Goal: Task Accomplishment & Management: Manage account settings

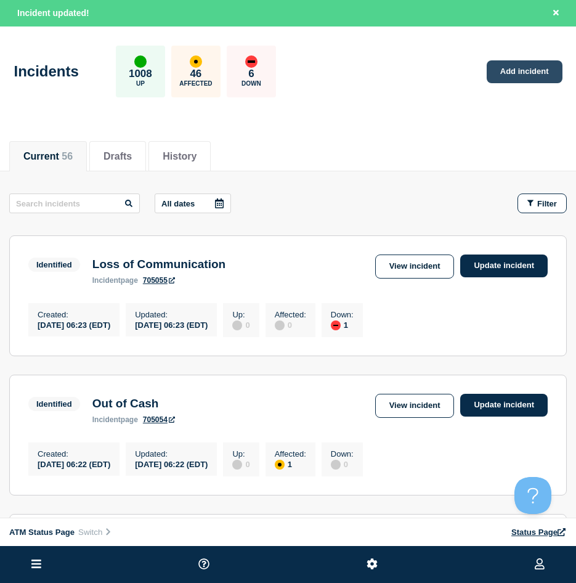
click at [523, 72] on link "Add incident" at bounding box center [525, 71] width 76 height 23
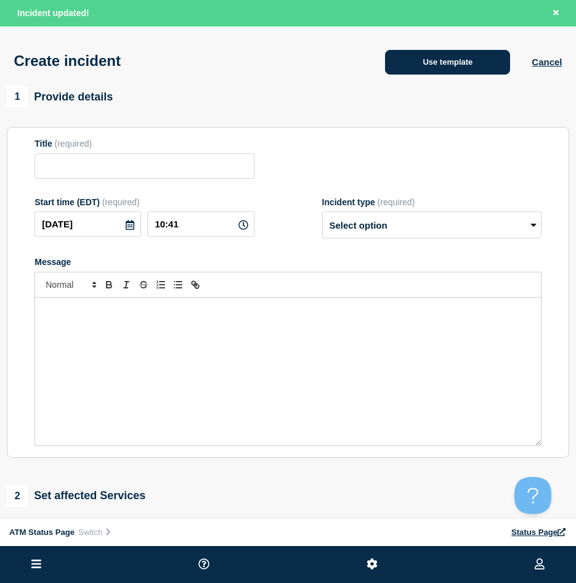
click at [449, 71] on button "Use template" at bounding box center [447, 62] width 125 height 25
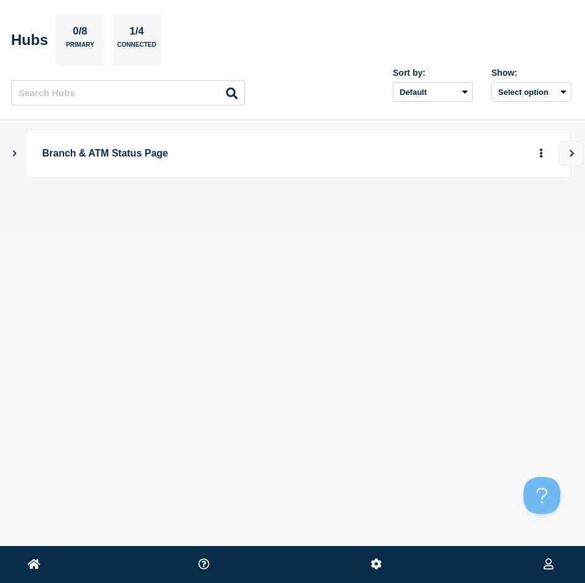
click at [12, 152] on icon "Show Connected Hubs" at bounding box center [14, 153] width 8 height 6
click at [519, 206] on button "button" at bounding box center [521, 214] width 20 height 19
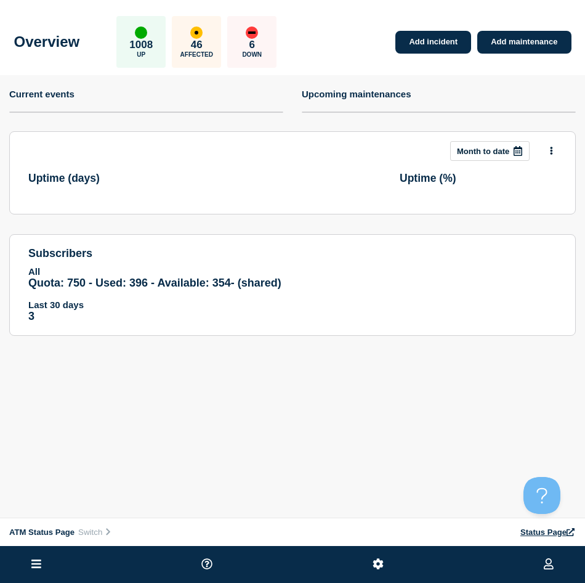
click at [42, 556] on li at bounding box center [36, 564] width 17 height 37
click at [41, 557] on button at bounding box center [36, 564] width 17 height 15
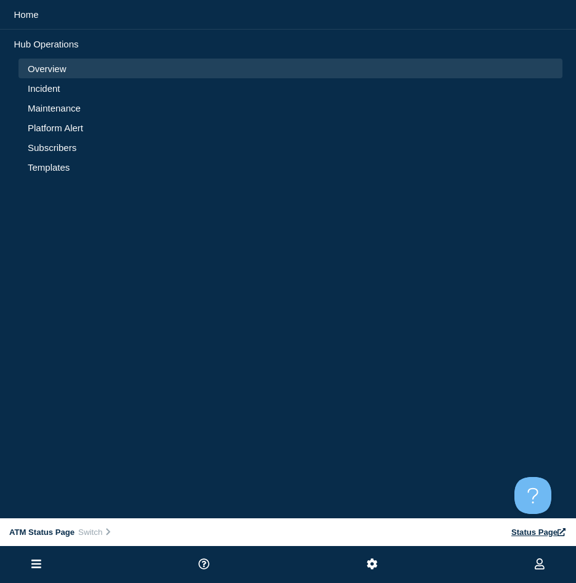
click at [44, 84] on link "Incident" at bounding box center [291, 88] width 526 height 10
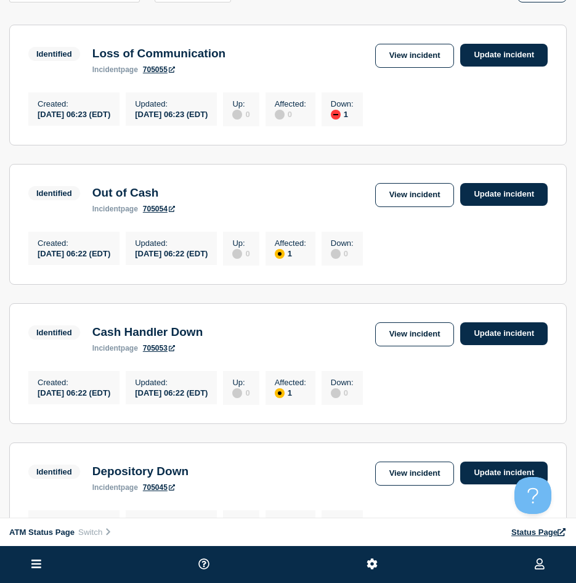
scroll to position [246, 0]
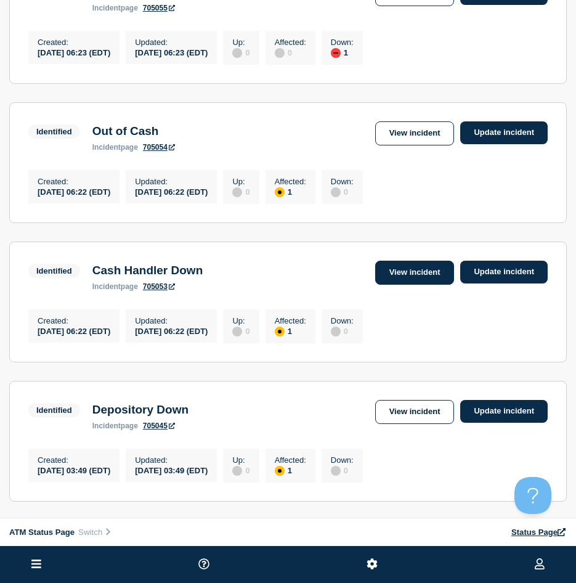
click at [402, 285] on link "View incident" at bounding box center [414, 273] width 79 height 24
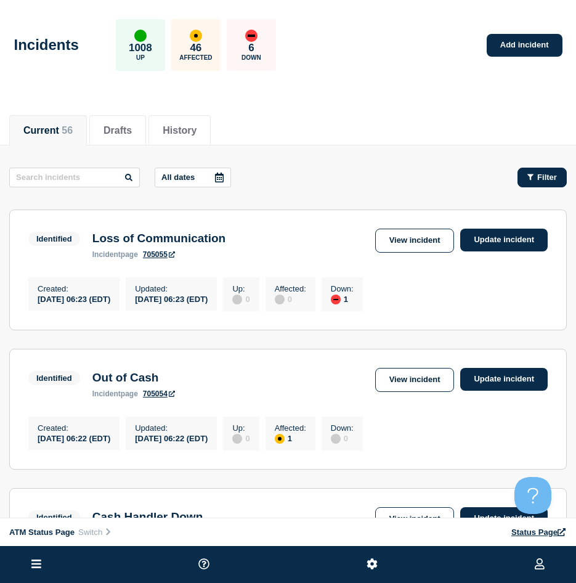
click at [551, 173] on span "Filter" at bounding box center [547, 177] width 20 height 9
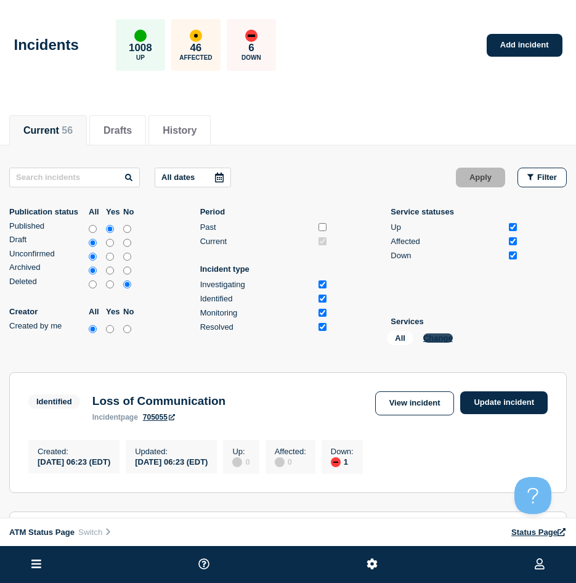
click at [439, 342] on button "Change" at bounding box center [438, 337] width 30 height 9
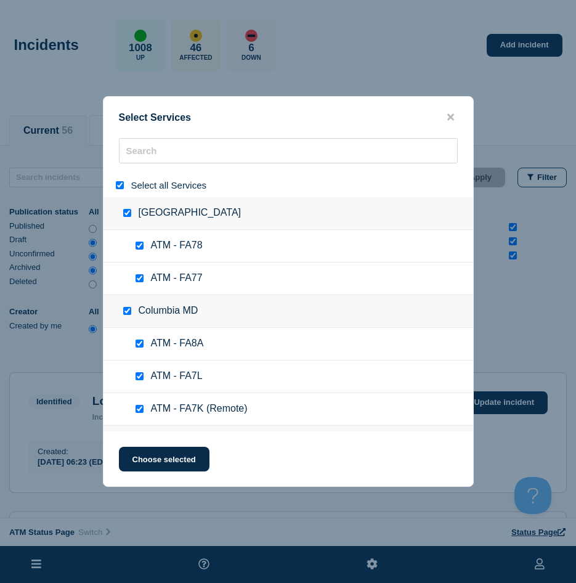
click at [116, 185] on input "select all" at bounding box center [120, 185] width 8 height 8
checkbox input "false"
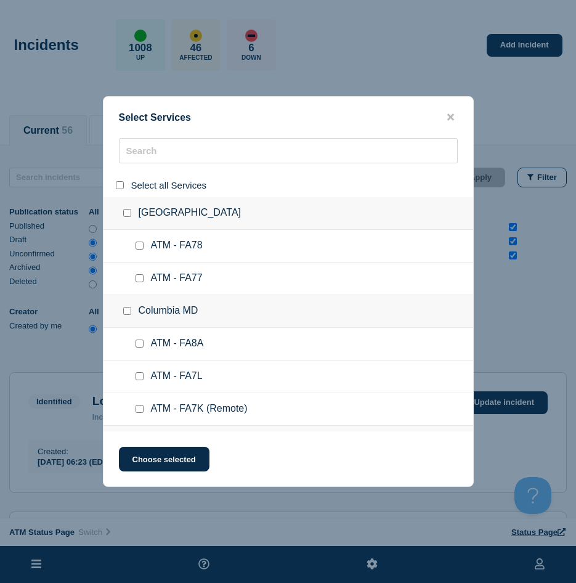
checkbox input "false"
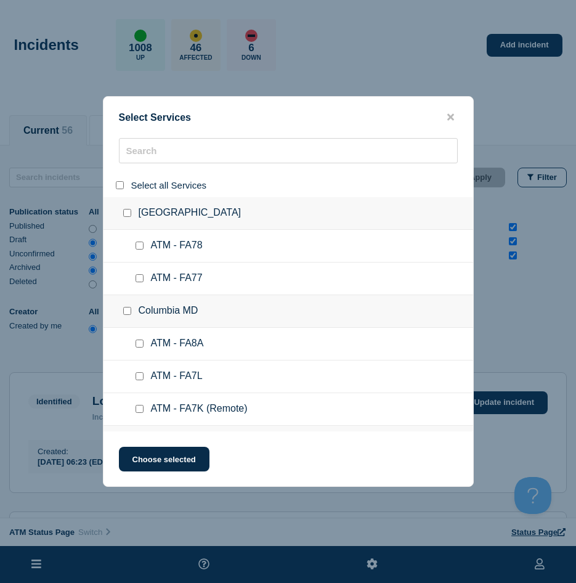
checkbox input "false"
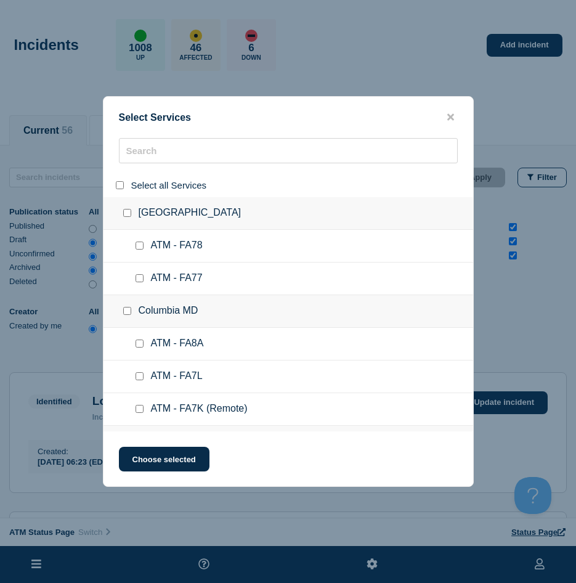
checkbox input "false"
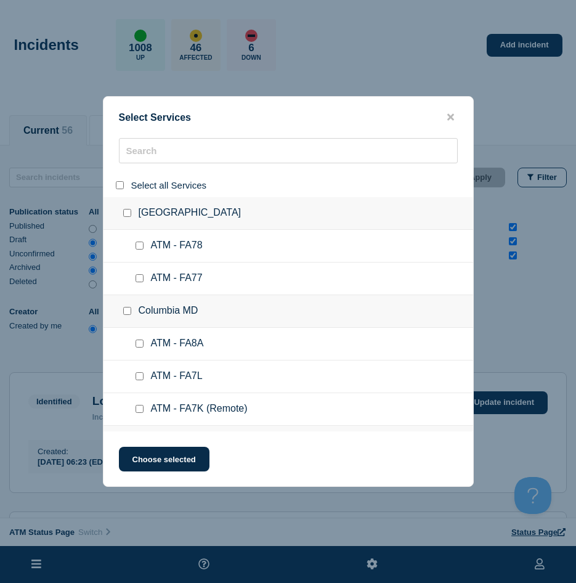
checkbox input "false"
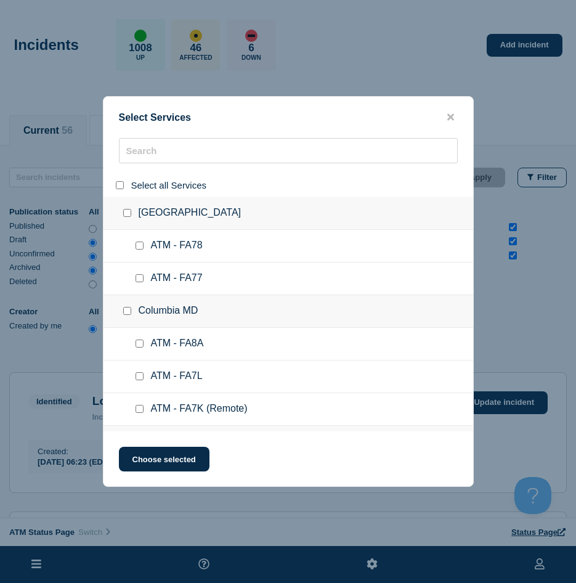
checkbox input "false"
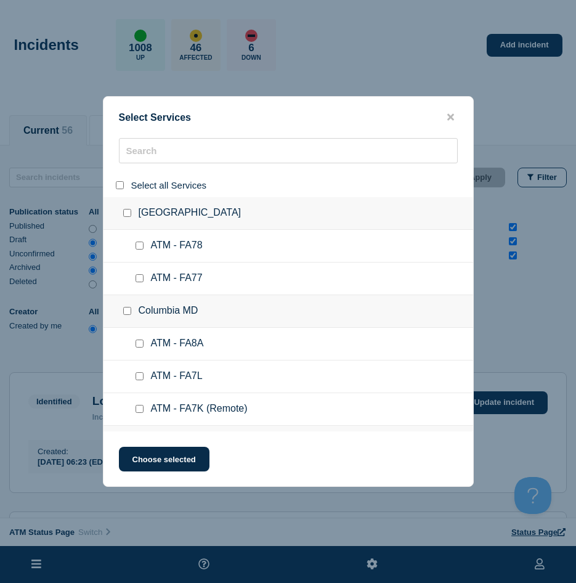
checkbox input "false"
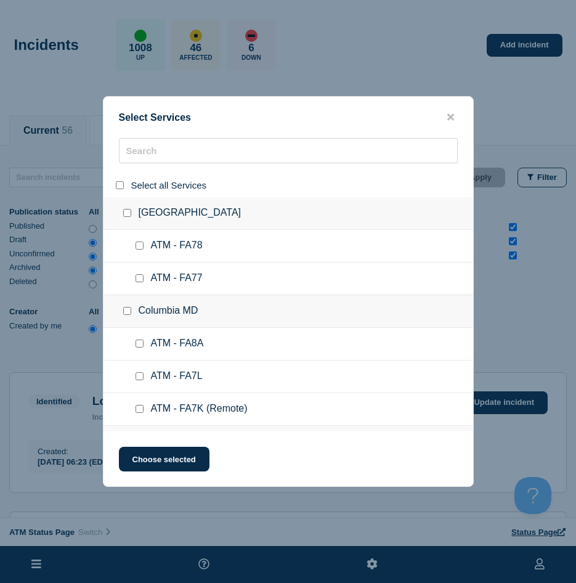
checkbox input "false"
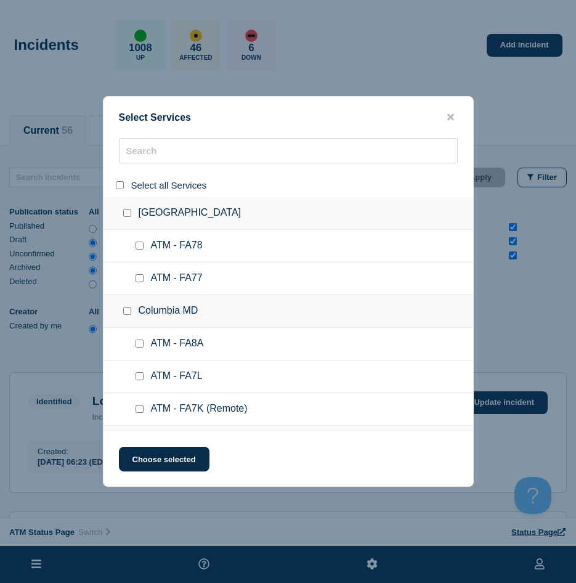
checkbox input "false"
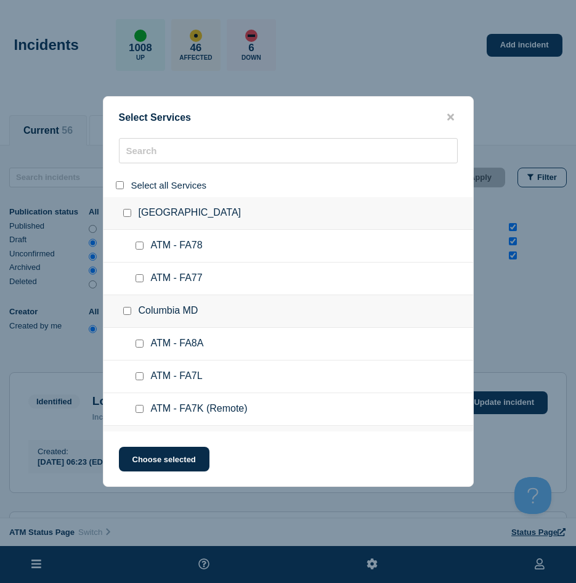
checkbox input "false"
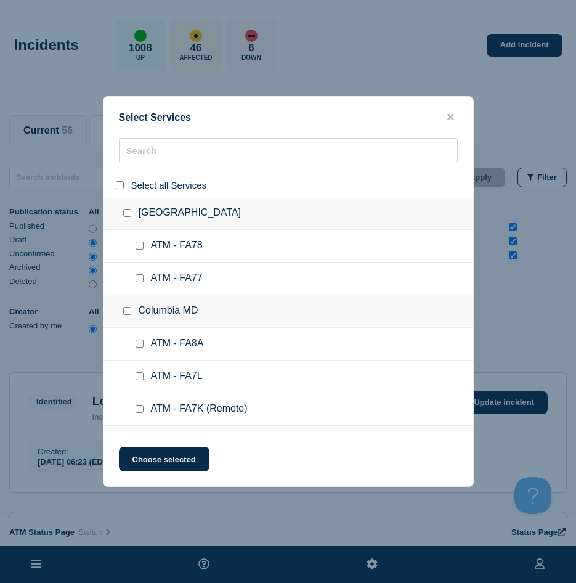
checkbox input "false"
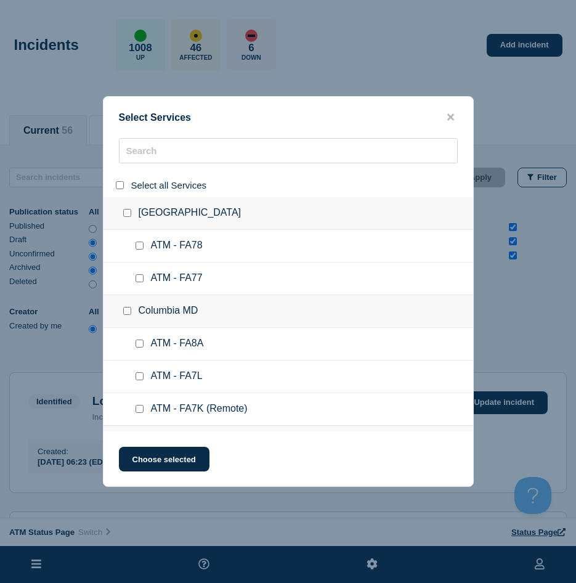
checkbox input "false"
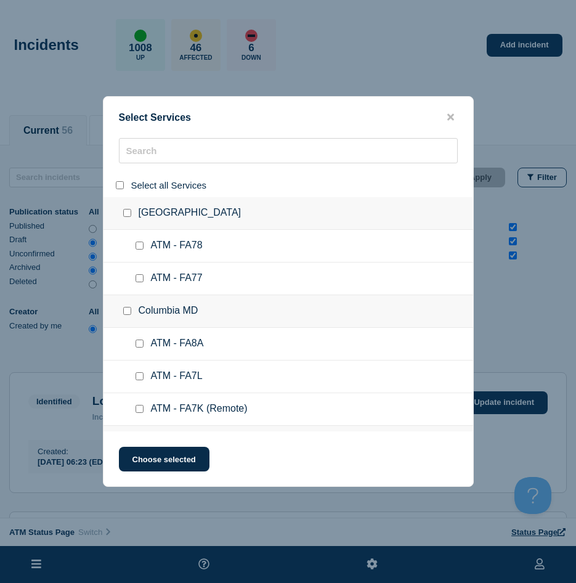
checkbox input "false"
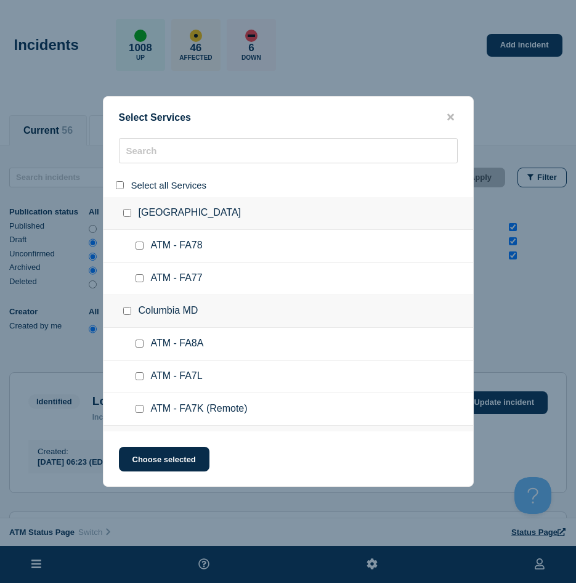
checkbox input "false"
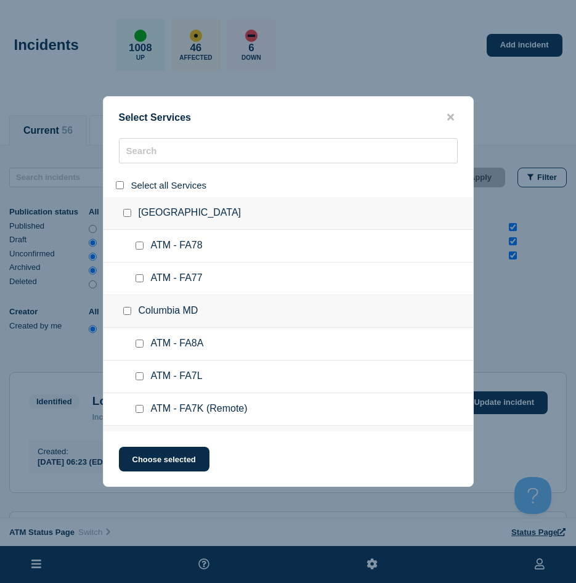
checkbox input "false"
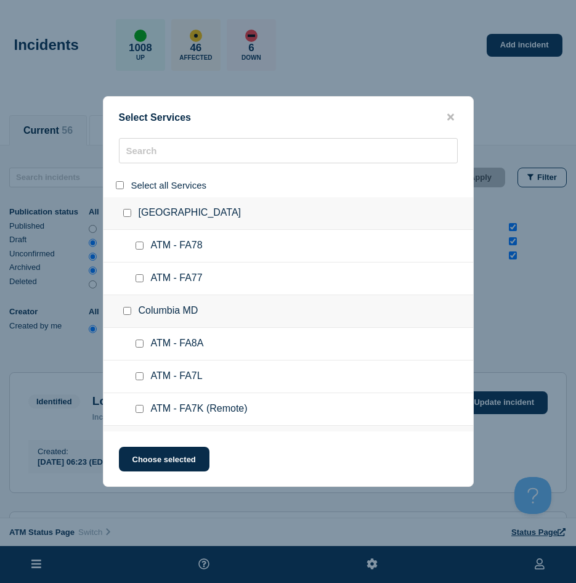
checkbox input "false"
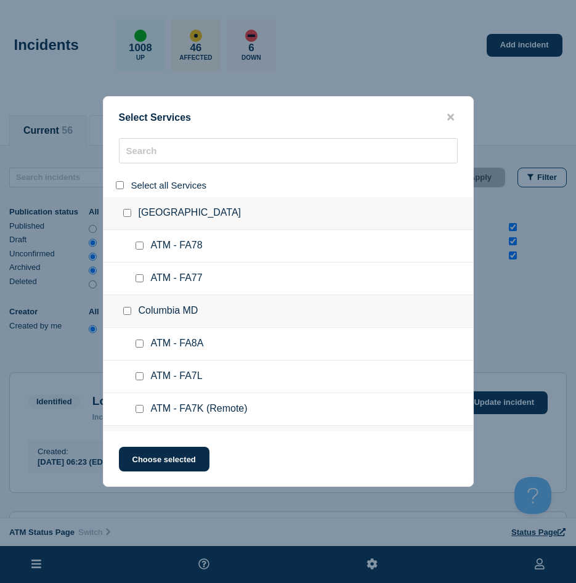
checkbox input "false"
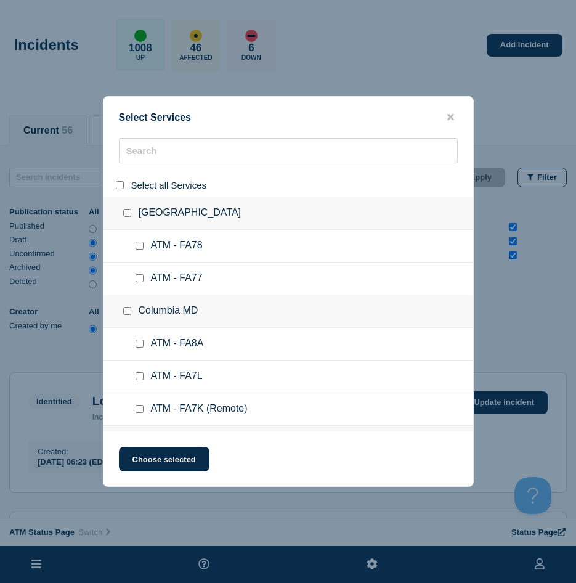
checkbox input "false"
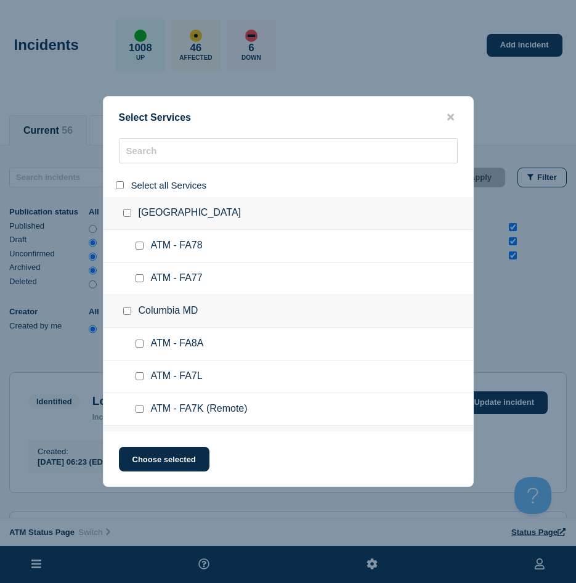
checkbox input "false"
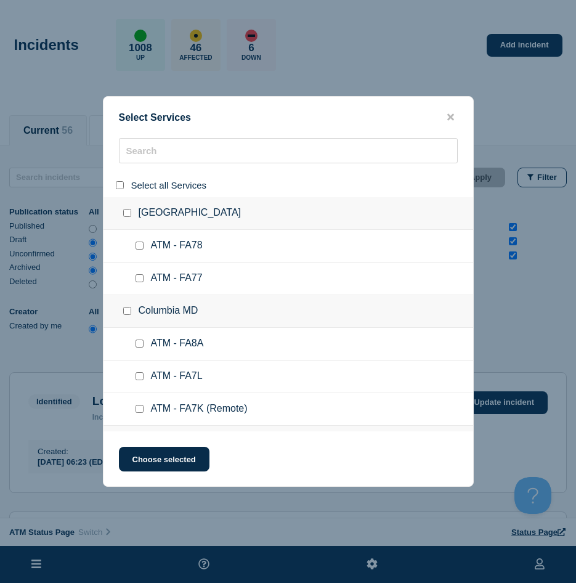
checkbox input "false"
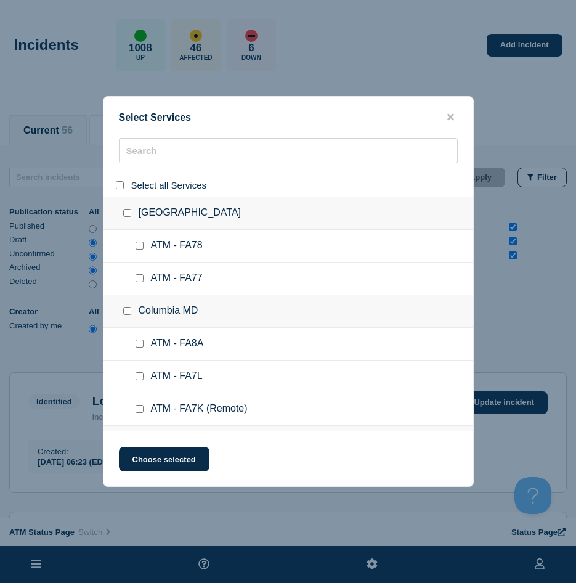
checkbox input "false"
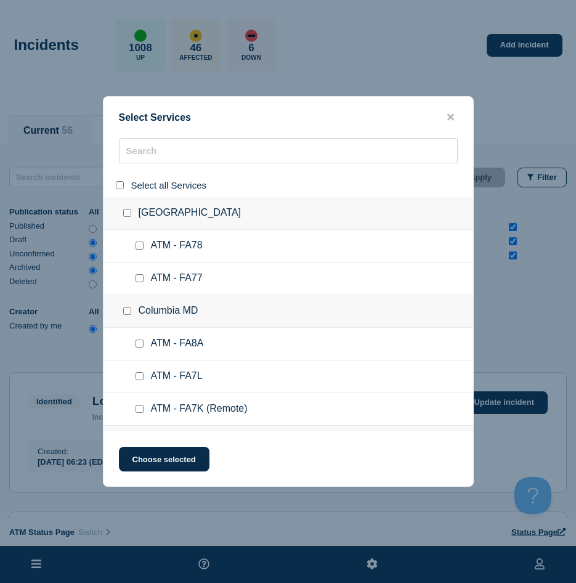
checkbox input "false"
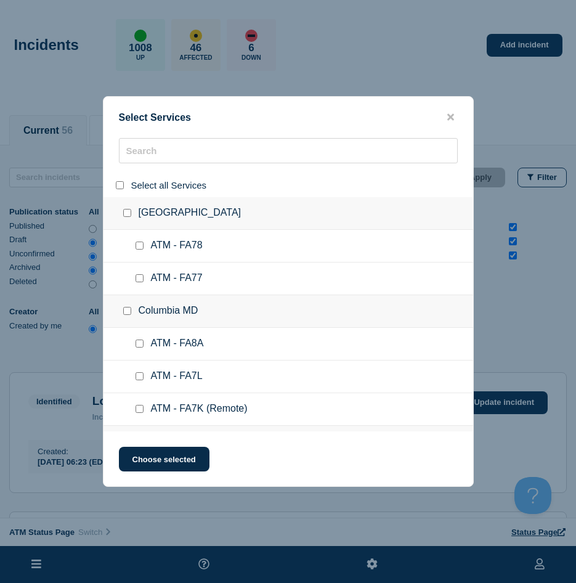
checkbox input "false"
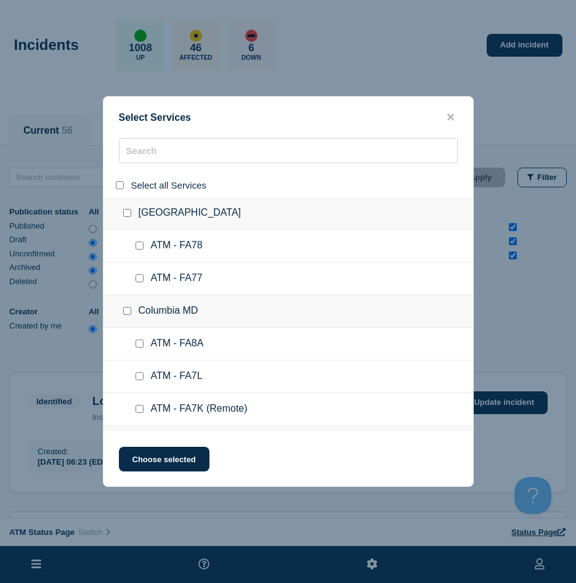
checkbox input "false"
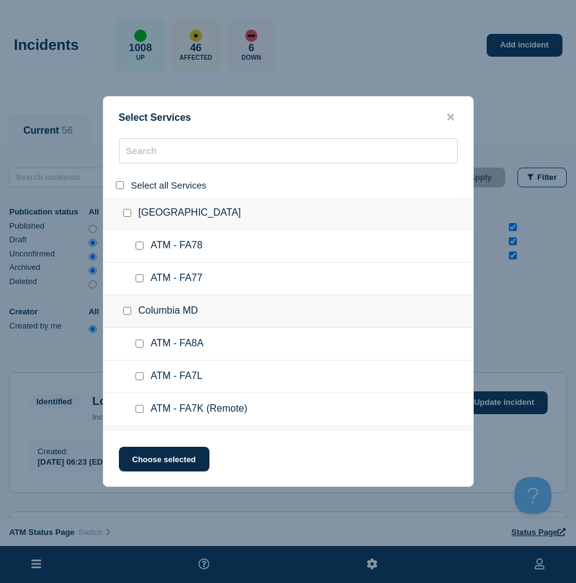
checkbox input "false"
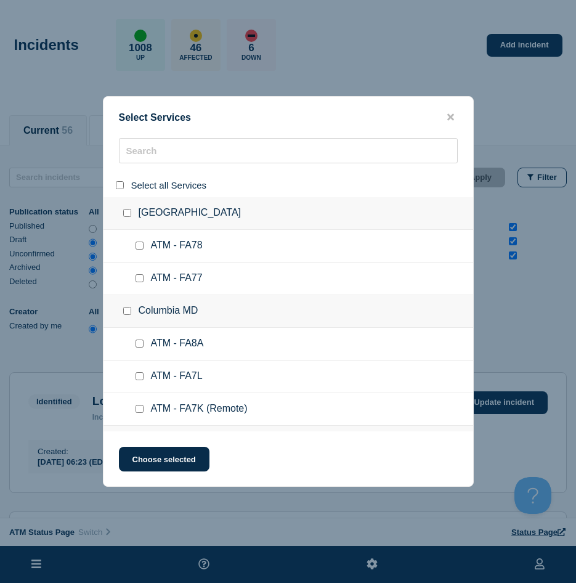
checkbox input "false"
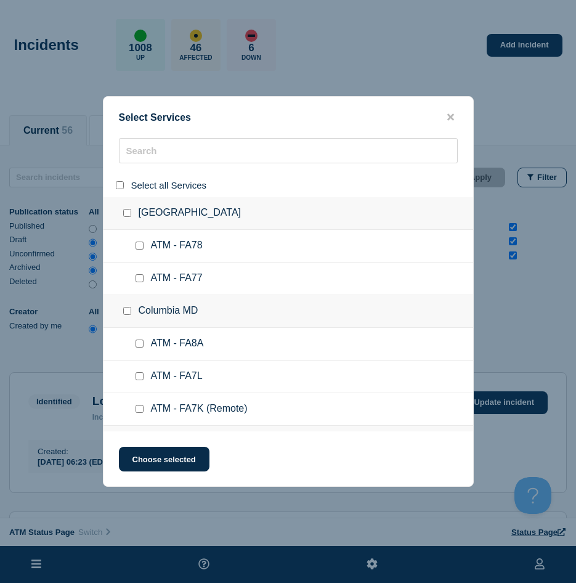
checkbox input "false"
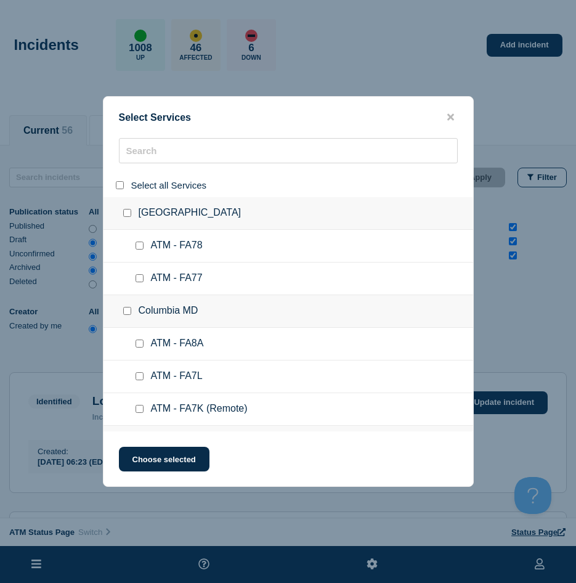
checkbox input "false"
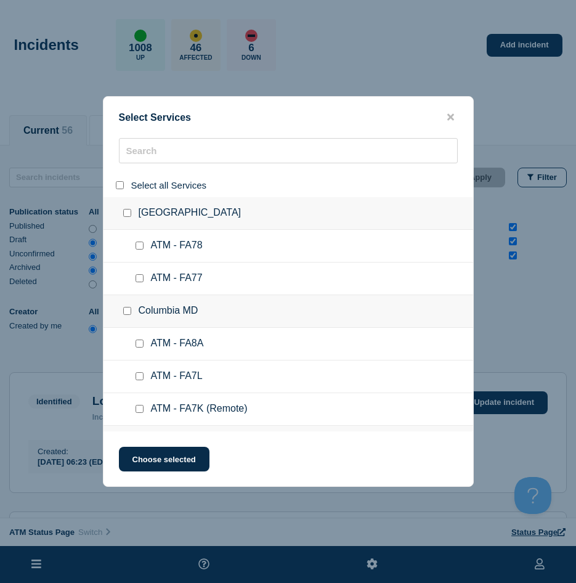
checkbox input "false"
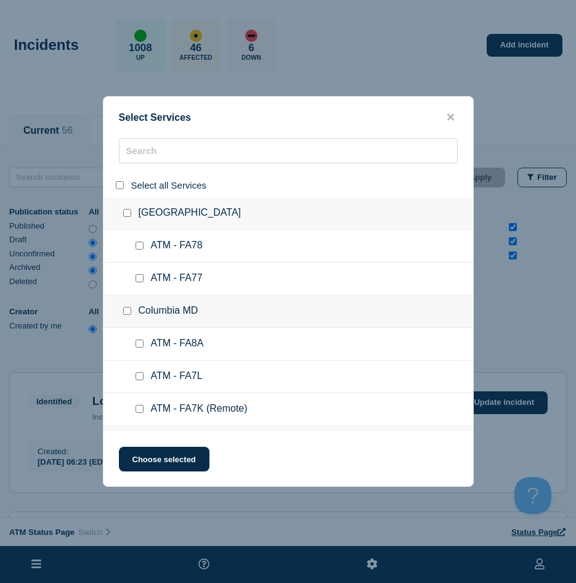
checkbox input "false"
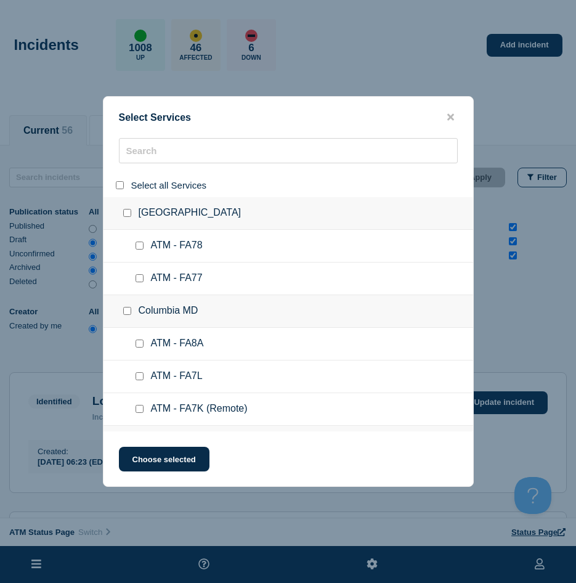
checkbox input "false"
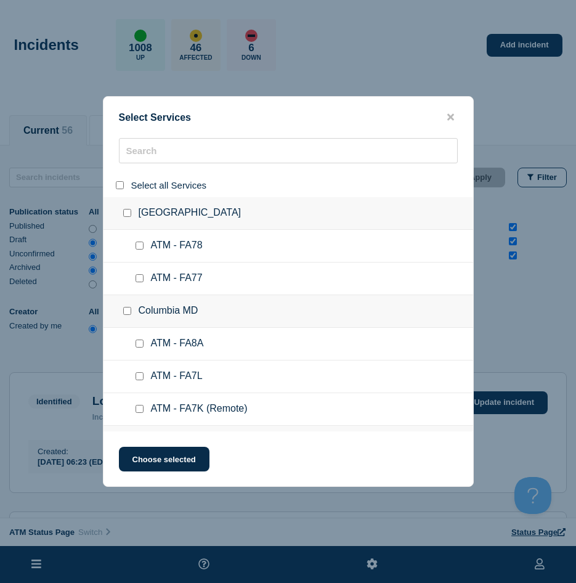
checkbox input "false"
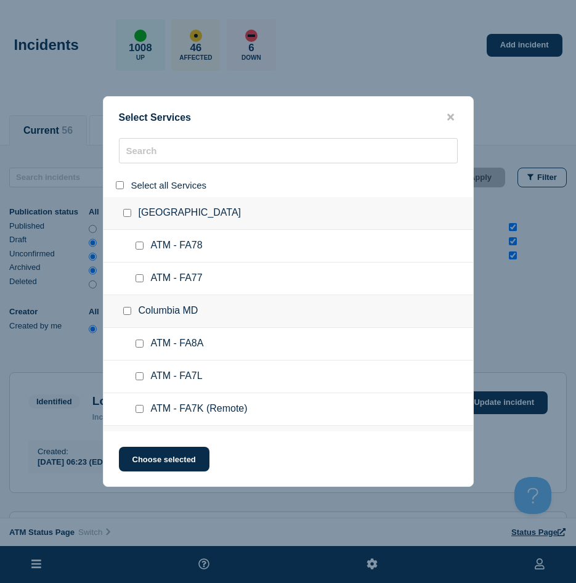
checkbox input "false"
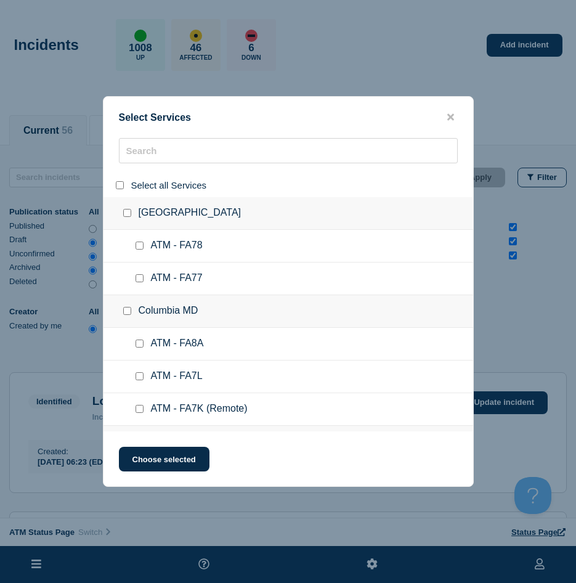
checkbox input "false"
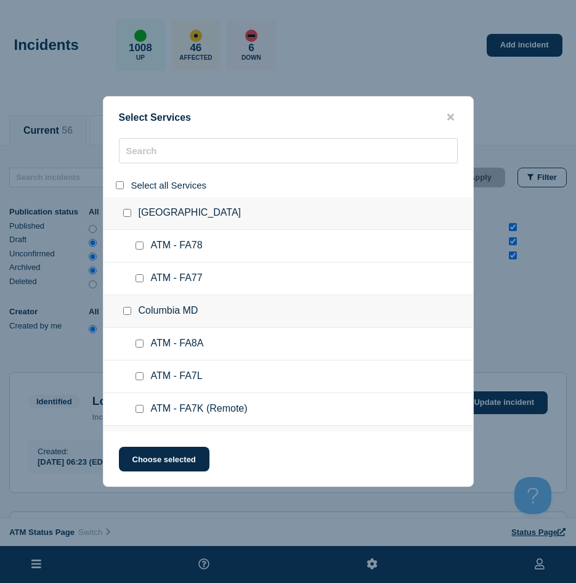
checkbox input "false"
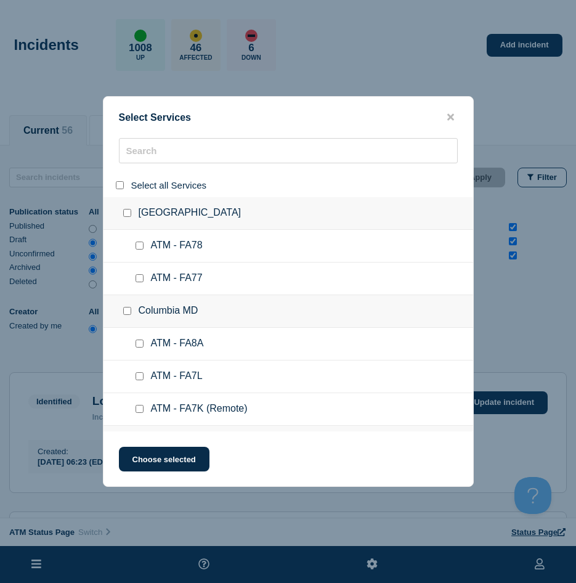
checkbox input "false"
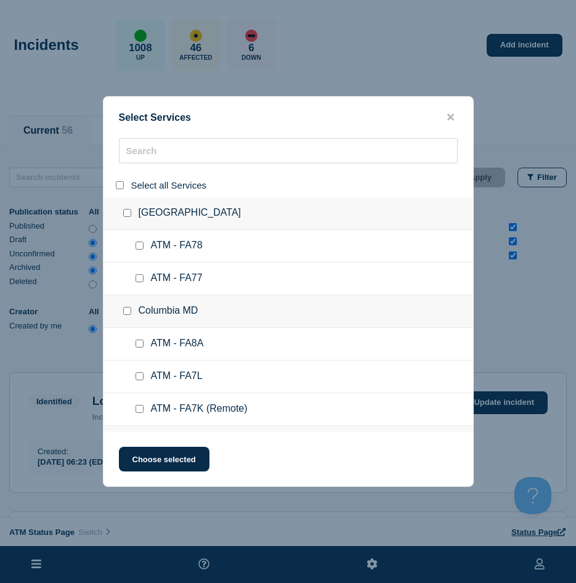
checkbox input "false"
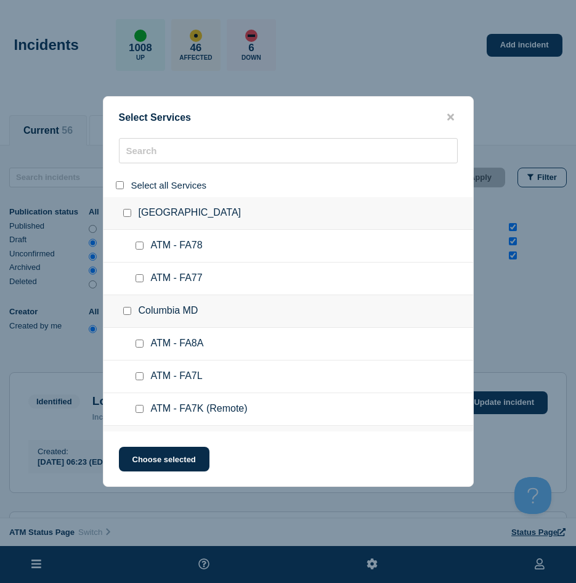
checkbox input "false"
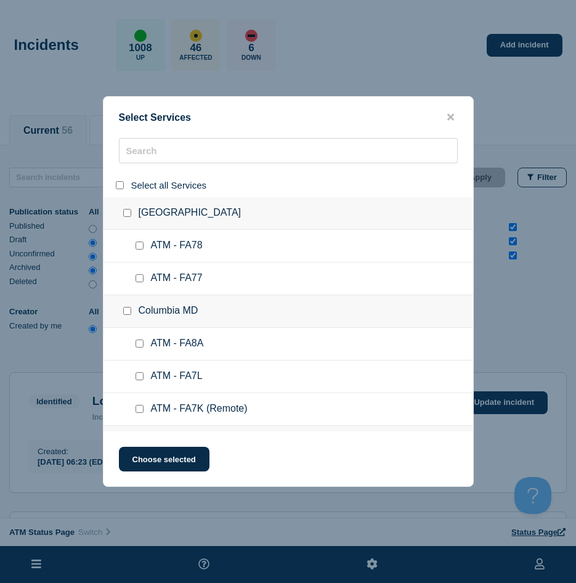
checkbox input "false"
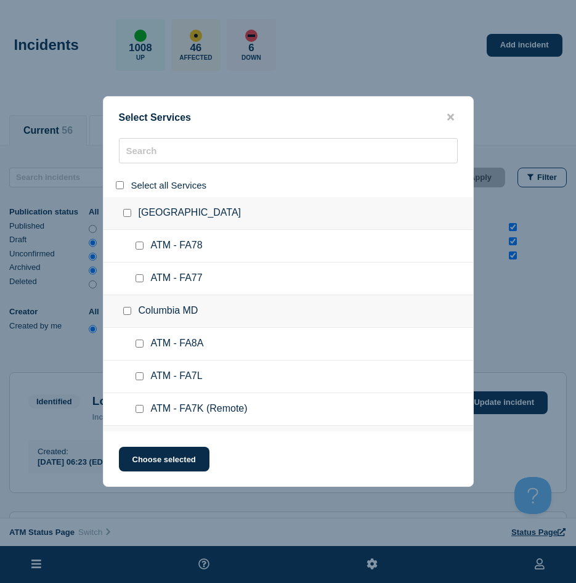
checkbox input "false"
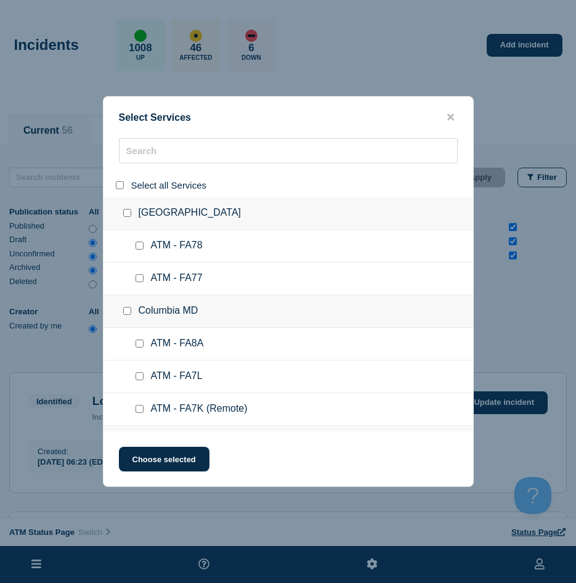
checkbox input "false"
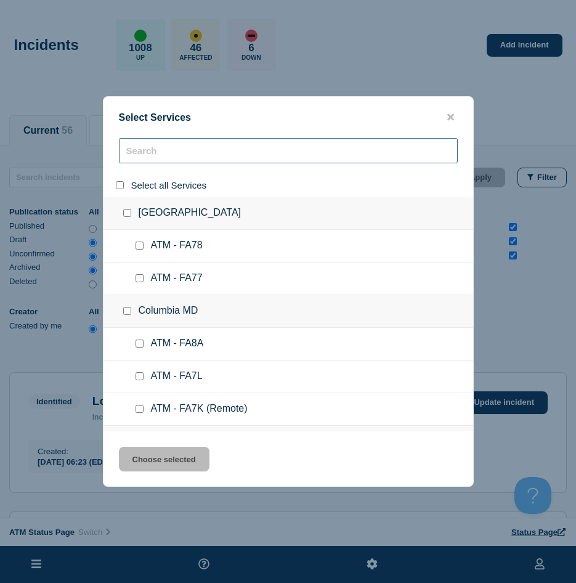
click at [145, 153] on input "search" at bounding box center [288, 150] width 339 height 25
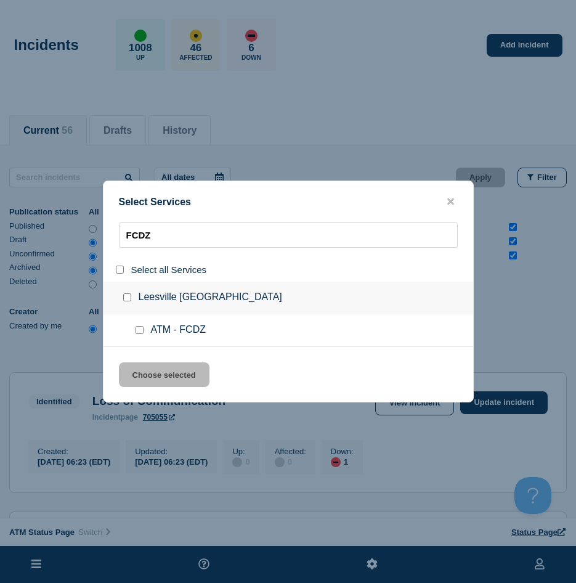
click at [141, 334] on input "service: ATM - FCDZ" at bounding box center [140, 330] width 8 height 8
click at [143, 370] on button "Choose selected" at bounding box center [164, 374] width 91 height 25
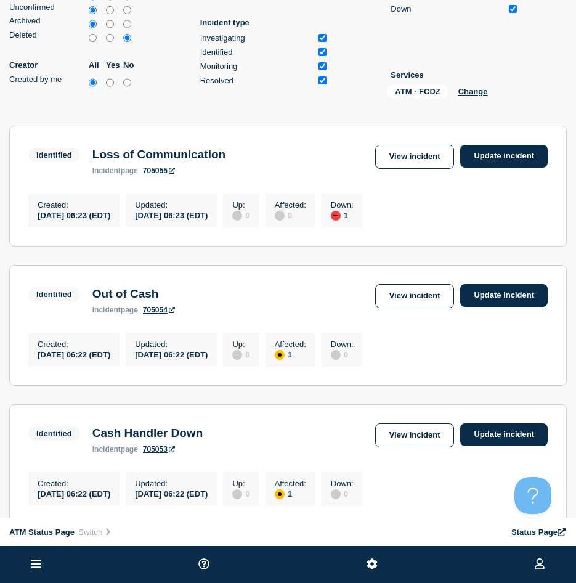
scroll to position [123, 0]
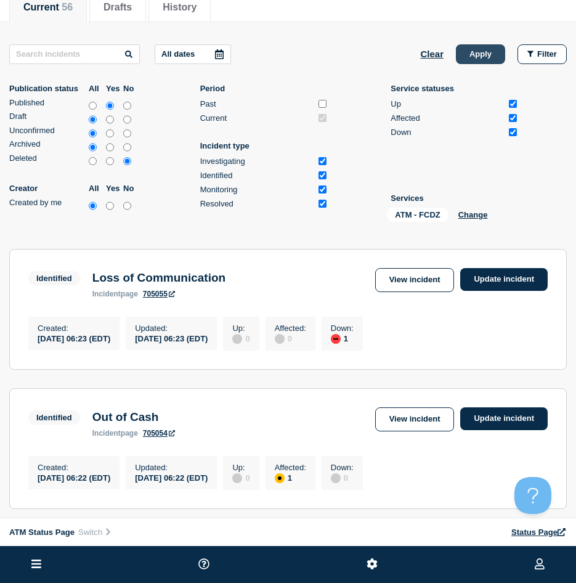
click at [484, 50] on button "Apply" at bounding box center [480, 54] width 49 height 20
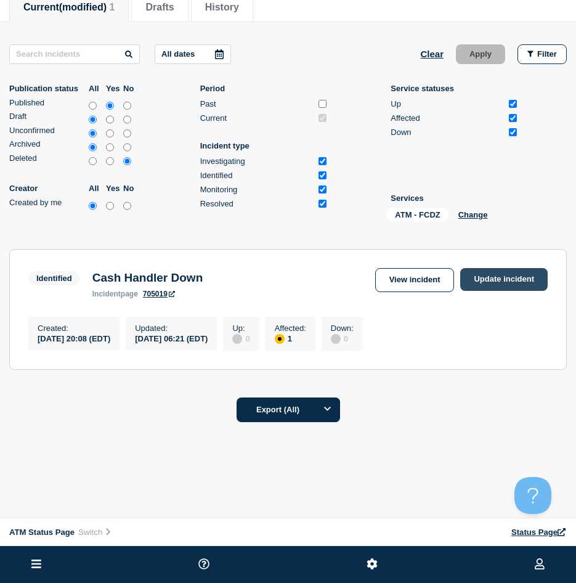
click at [495, 277] on link "Update incident" at bounding box center [504, 279] width 88 height 23
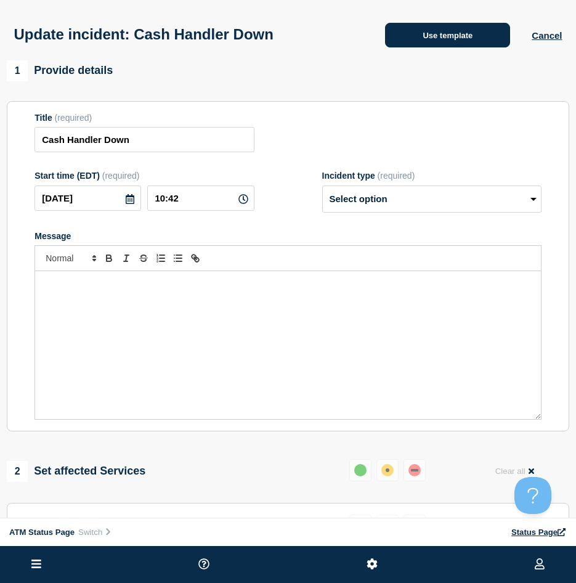
click at [426, 38] on button "Use template" at bounding box center [447, 35] width 125 height 25
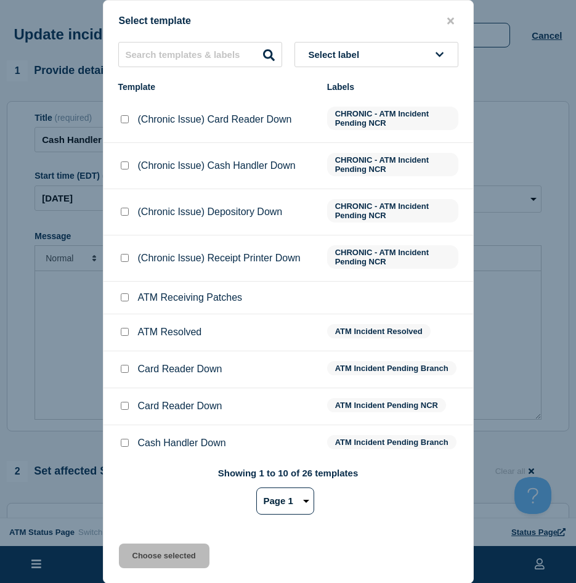
click at [124, 442] on input "Cash Handler Down checkbox" at bounding box center [125, 443] width 8 height 8
click at [284, 493] on select "Page 1 Page 2 Page 3" at bounding box center [285, 500] width 58 height 27
drag, startPoint x: 166, startPoint y: 480, endPoint x: 153, endPoint y: 525, distance: 46.8
click at [166, 480] on div "Showing 1 to 10 of 26 templates Page 1 Page 2 Page 3 1 2 3" at bounding box center [288, 496] width 340 height 57
click at [149, 550] on button "Choose selected" at bounding box center [164, 556] width 91 height 25
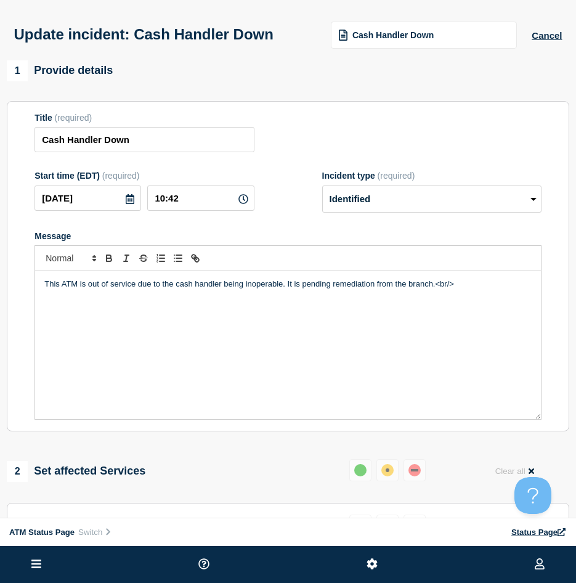
scroll to position [62, 0]
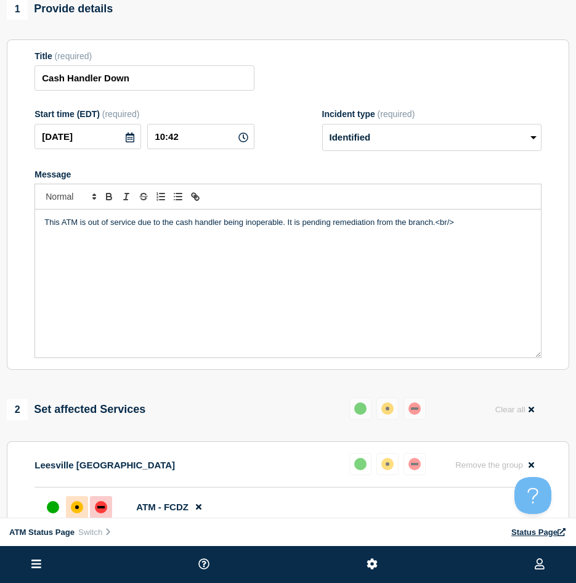
click at [106, 500] on div at bounding box center [101, 507] width 22 height 22
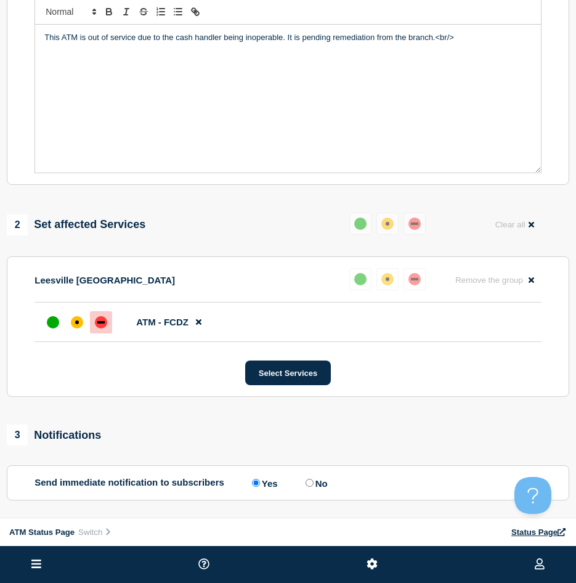
scroll to position [308, 0]
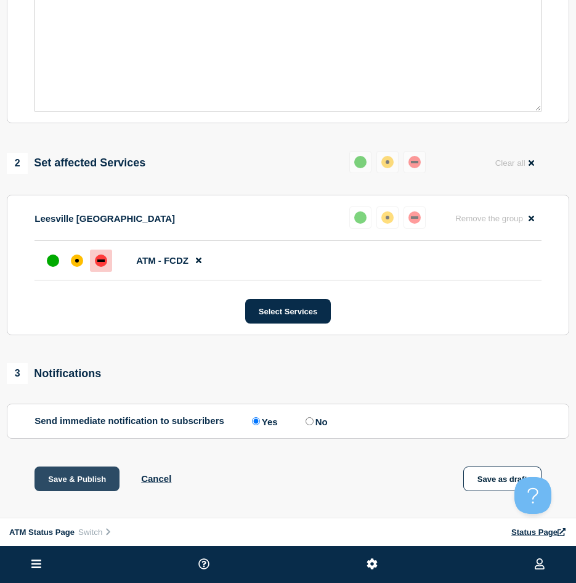
click at [86, 481] on button "Save & Publish" at bounding box center [77, 478] width 85 height 25
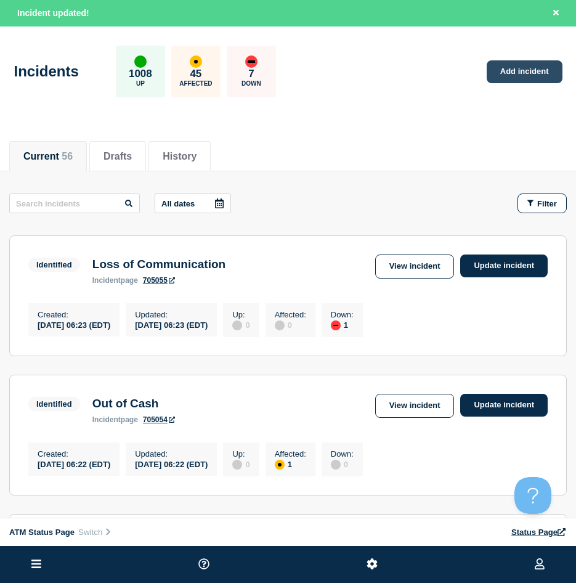
click at [531, 69] on link "Add incident" at bounding box center [525, 71] width 76 height 23
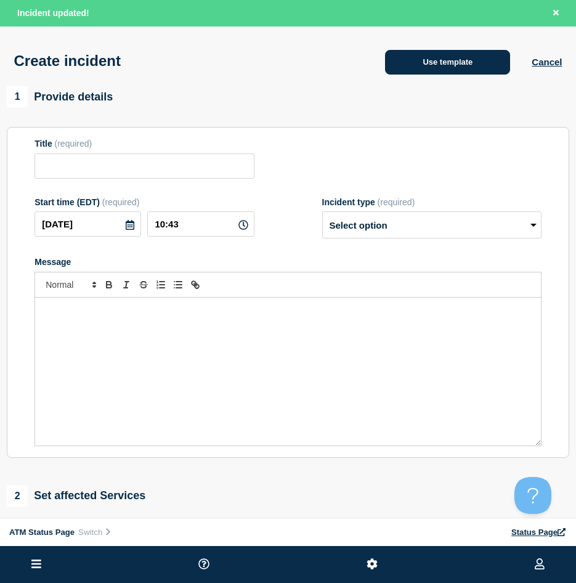
click at [482, 66] on button "Use template" at bounding box center [447, 62] width 125 height 25
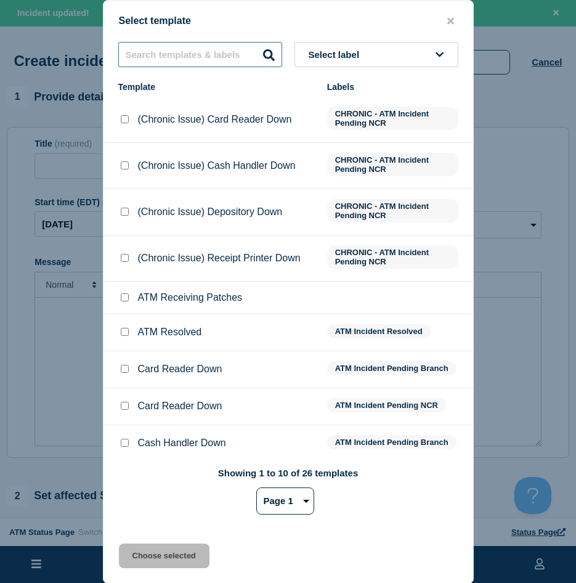
click at [193, 59] on input "text" at bounding box center [200, 54] width 164 height 25
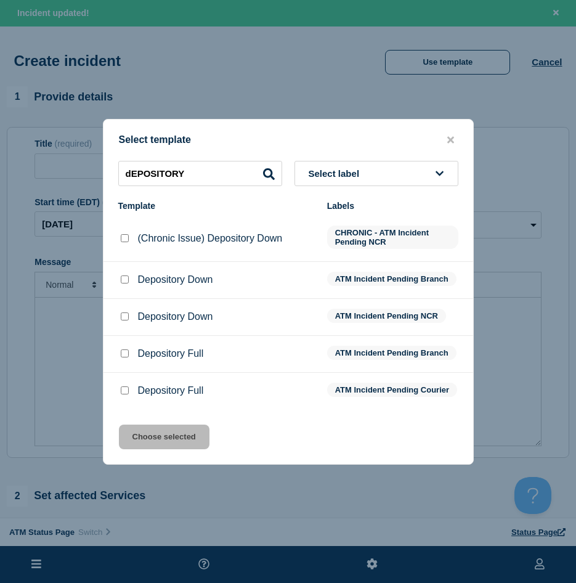
click at [128, 280] on input "Depository Down checkbox" at bounding box center [125, 279] width 8 height 8
click at [142, 438] on button "Choose selected" at bounding box center [164, 437] width 91 height 25
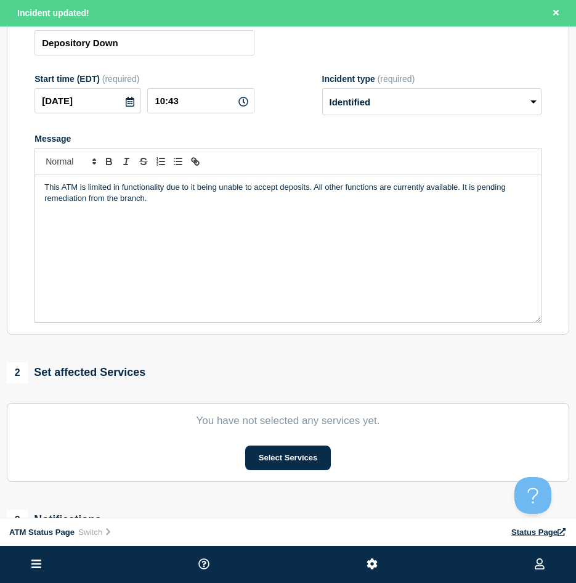
scroll to position [185, 0]
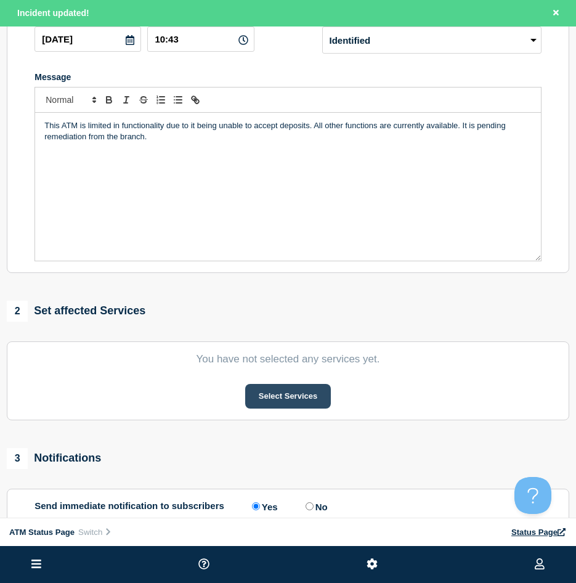
click at [265, 407] on button "Select Services" at bounding box center [288, 396] width 86 height 25
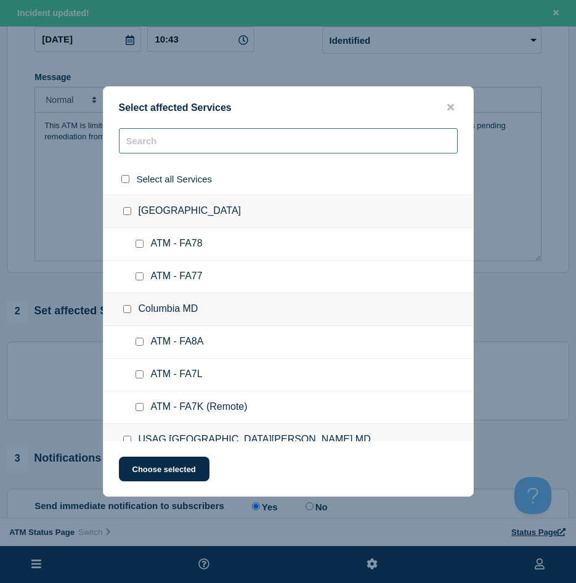
click at [169, 131] on input "text" at bounding box center [288, 140] width 339 height 25
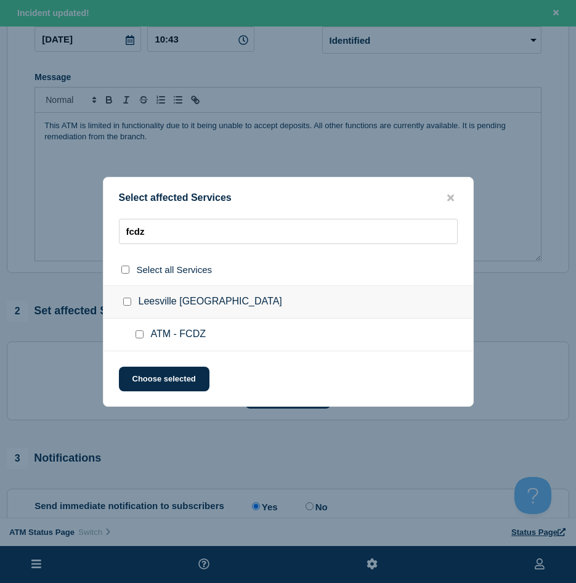
click at [139, 336] on input "ATM - FCDZ checkbox" at bounding box center [140, 334] width 8 height 8
click at [145, 372] on button "Choose selected" at bounding box center [164, 379] width 91 height 25
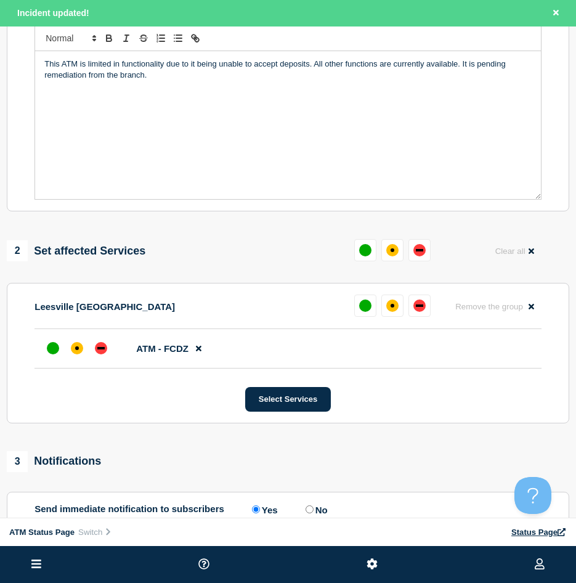
scroll to position [308, 0]
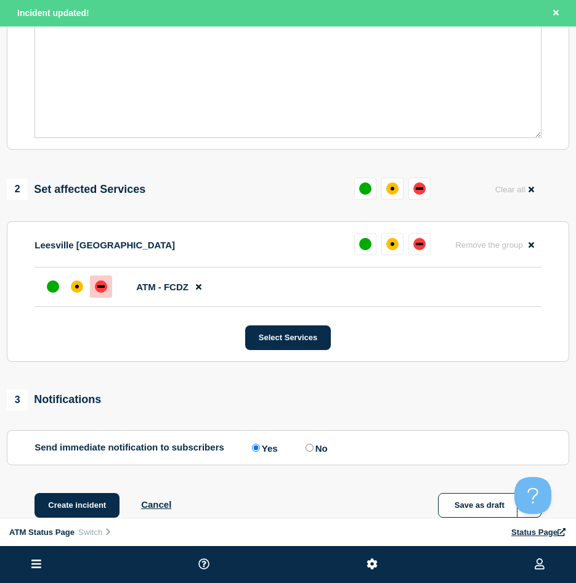
click at [105, 293] on div "down" at bounding box center [101, 286] width 12 height 12
click at [89, 507] on button "Create incident" at bounding box center [77, 505] width 85 height 25
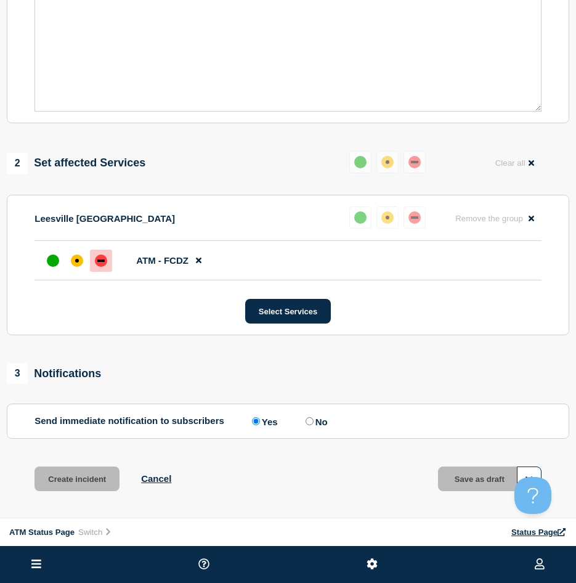
scroll to position [343, 0]
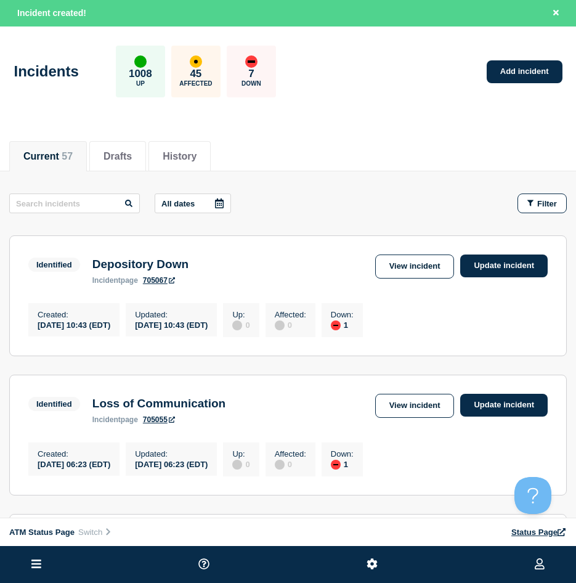
click at [568, 73] on div "Incidents 1008 Up 45 Affected 7 Down Add incident" at bounding box center [288, 67] width 576 height 75
click at [554, 70] on link "Add incident" at bounding box center [525, 71] width 76 height 23
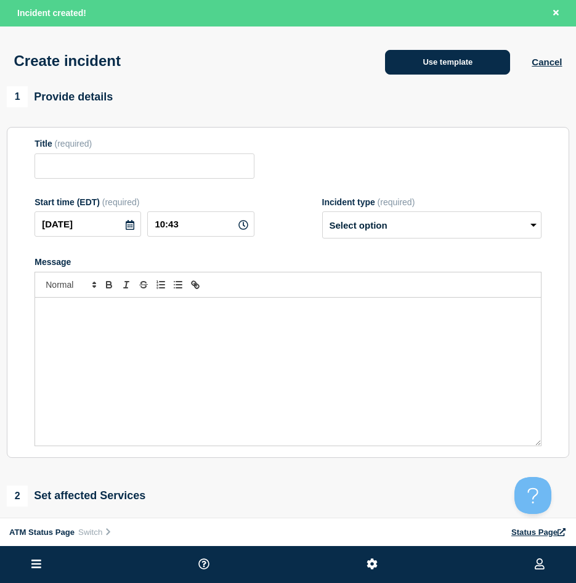
click at [429, 74] on button "Use template" at bounding box center [447, 62] width 125 height 25
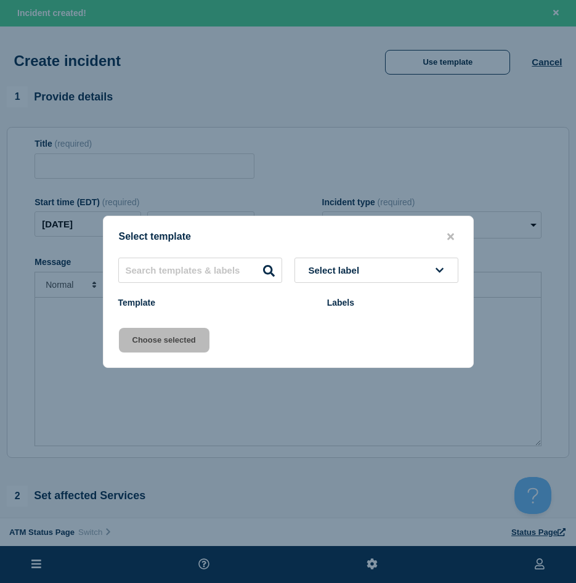
click at [426, 66] on div at bounding box center [288, 291] width 576 height 583
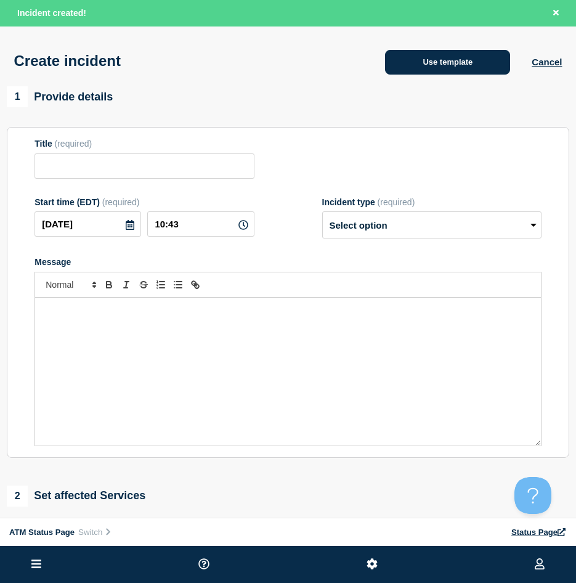
click at [425, 65] on button "Use template" at bounding box center [447, 62] width 125 height 25
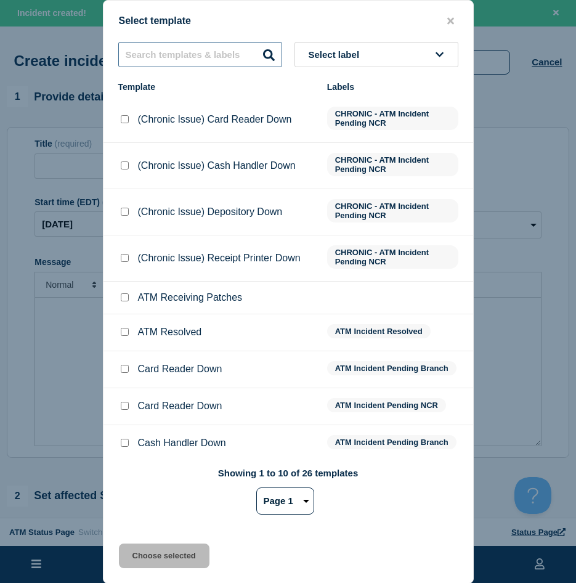
click at [237, 54] on input "text" at bounding box center [200, 54] width 164 height 25
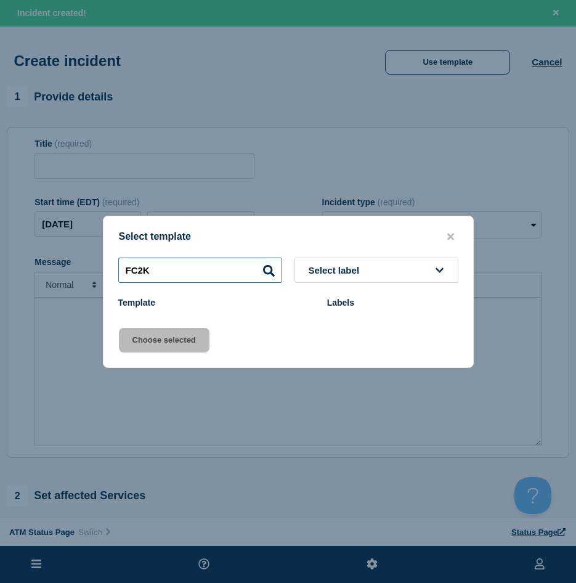
click at [158, 277] on input "FC2K" at bounding box center [200, 270] width 164 height 25
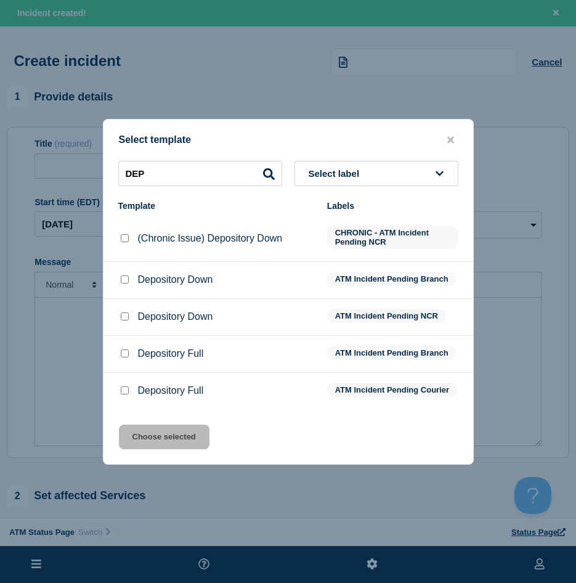
drag, startPoint x: 123, startPoint y: 274, endPoint x: 139, endPoint y: 341, distance: 69.2
click at [123, 275] on input "Depository Down checkbox" at bounding box center [125, 279] width 8 height 8
click at [147, 442] on button "Choose selected" at bounding box center [164, 437] width 91 height 25
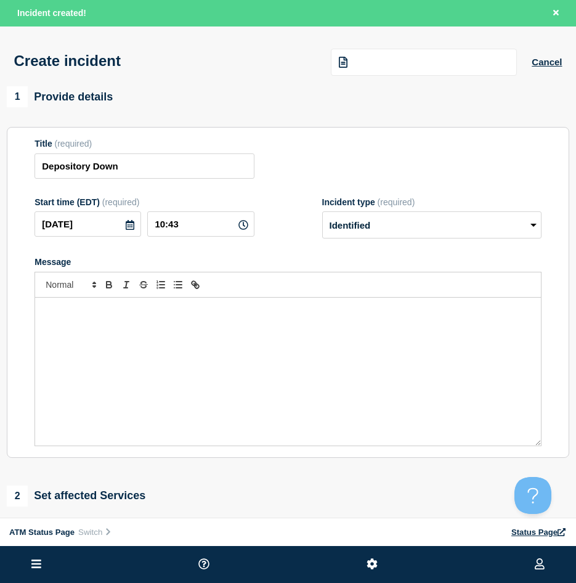
scroll to position [62, 0]
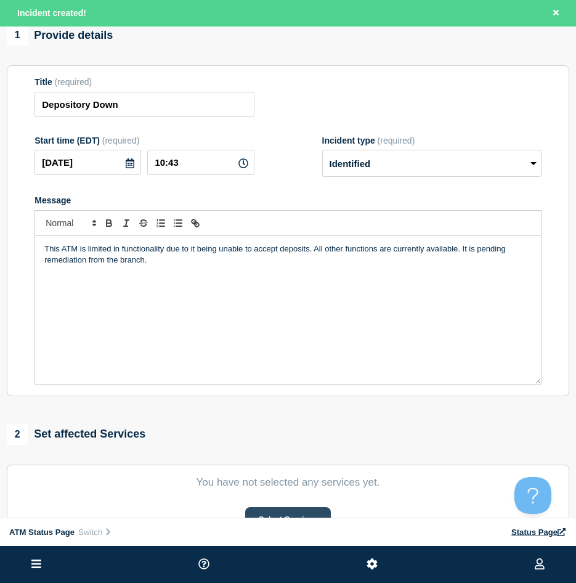
click at [298, 511] on button "Select Services" at bounding box center [288, 519] width 86 height 25
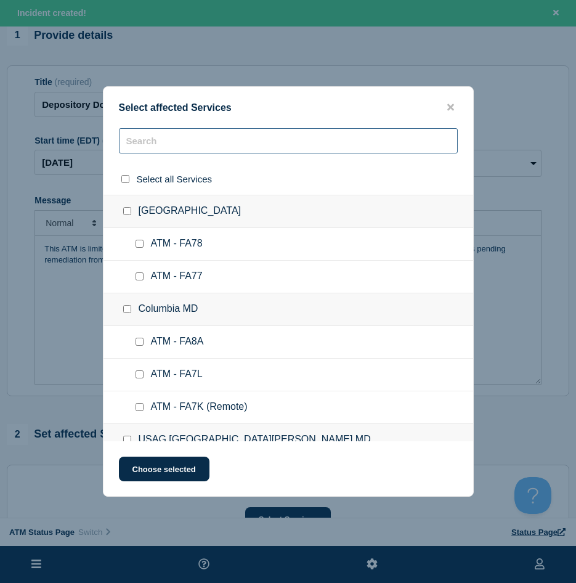
click at [156, 143] on input "text" at bounding box center [288, 140] width 339 height 25
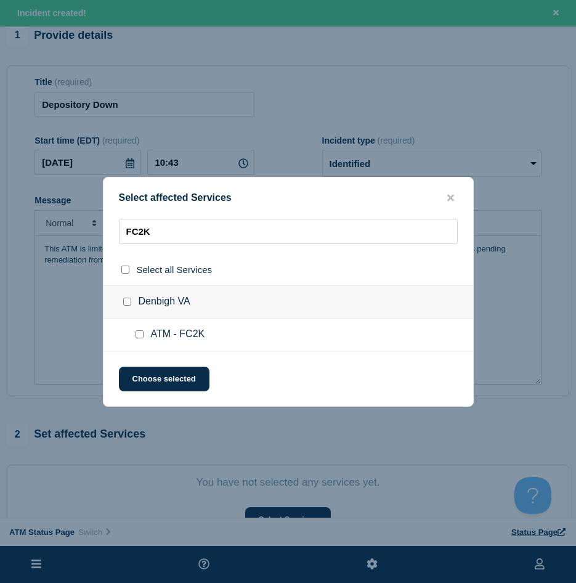
click at [144, 333] on div at bounding box center [142, 334] width 18 height 12
click at [143, 333] on div at bounding box center [142, 334] width 18 height 12
click at [142, 334] on input "ATM - FC2K checkbox" at bounding box center [140, 334] width 8 height 8
click at [144, 368] on button "Choose selected" at bounding box center [164, 379] width 91 height 25
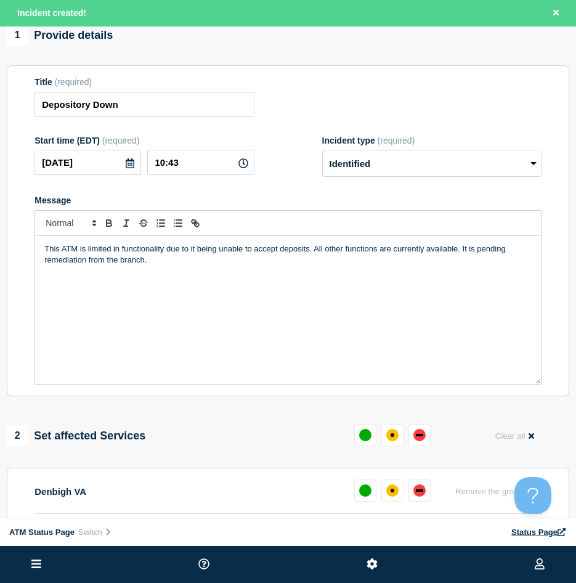
scroll to position [185, 0]
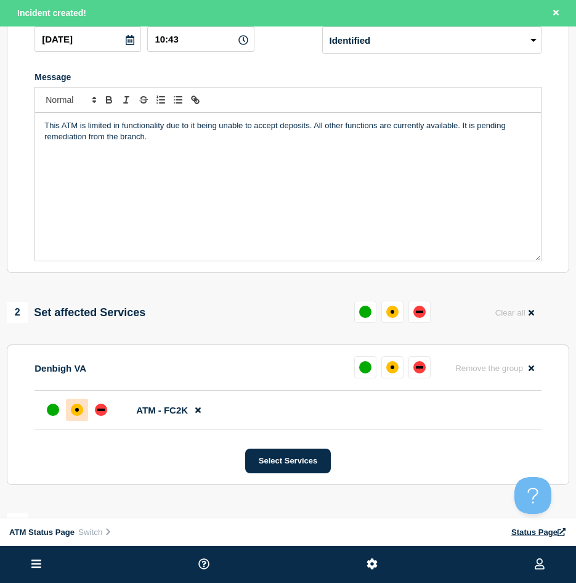
click at [83, 413] on div "affected" at bounding box center [77, 410] width 12 height 12
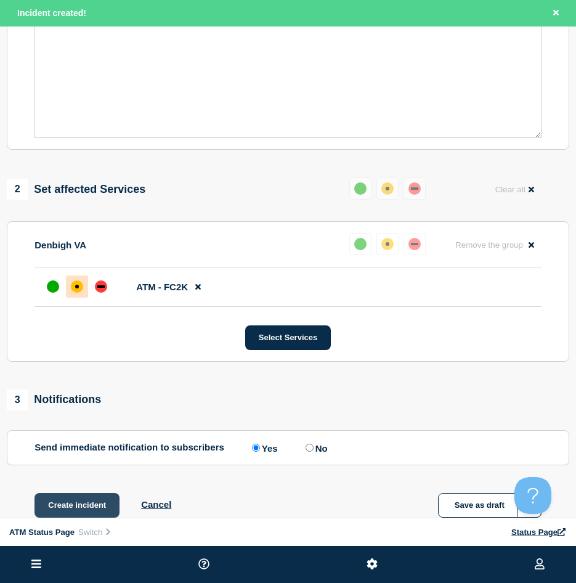
click at [66, 511] on button "Create incident" at bounding box center [77, 505] width 85 height 25
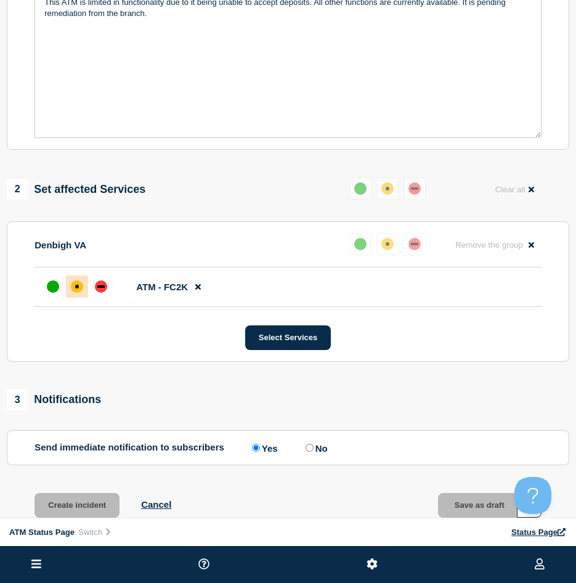
scroll to position [282, 0]
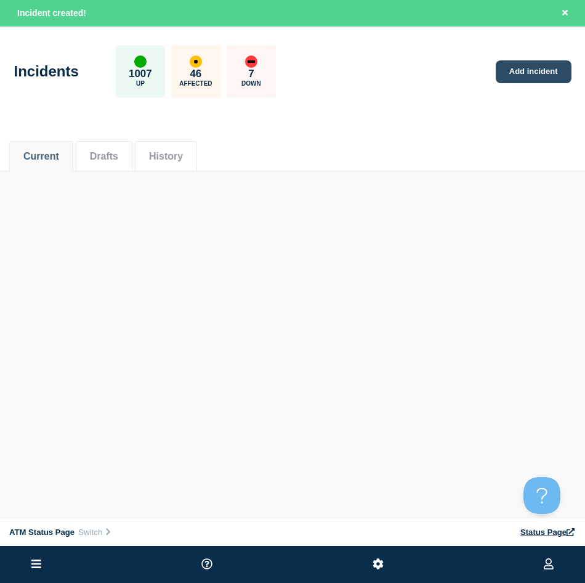
click at [519, 67] on link "Add incident" at bounding box center [534, 71] width 76 height 23
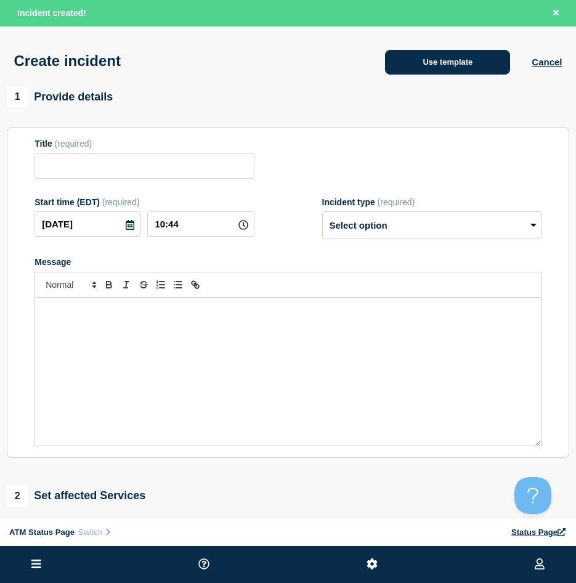
click at [489, 69] on button "Use template" at bounding box center [447, 62] width 125 height 25
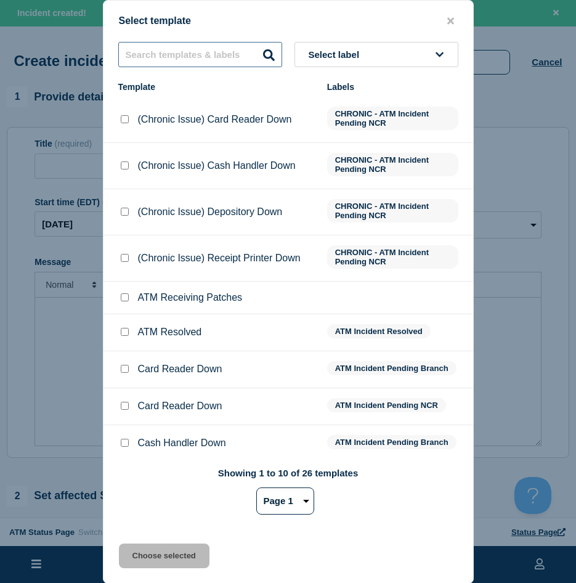
click at [181, 54] on input "text" at bounding box center [200, 54] width 164 height 25
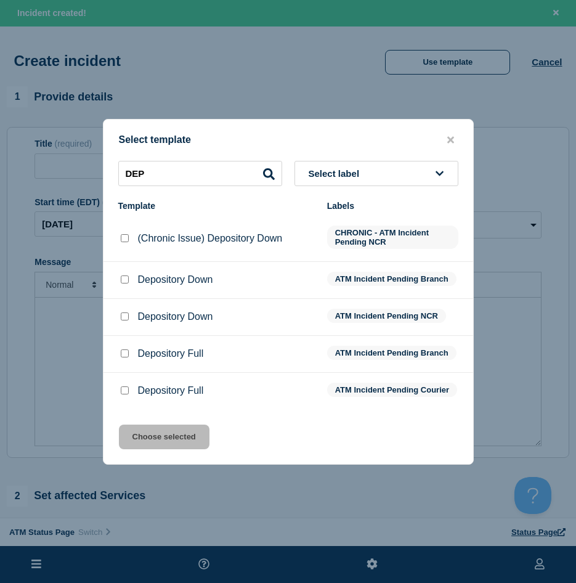
click at [123, 275] on input "Depository Down checkbox" at bounding box center [125, 279] width 8 height 8
click at [157, 449] on button "Choose selected" at bounding box center [164, 437] width 91 height 25
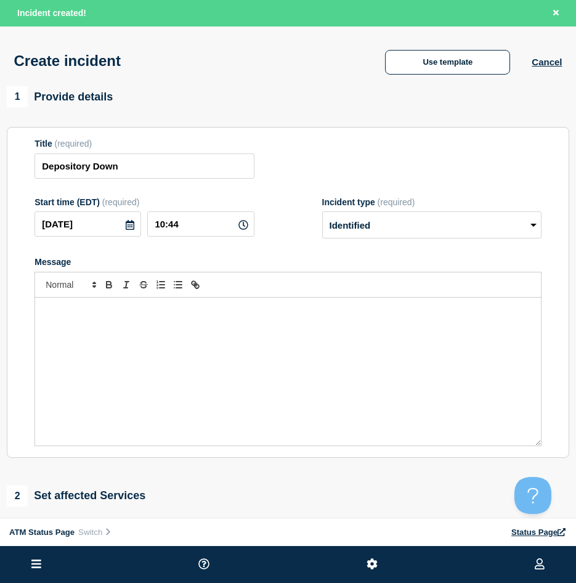
scroll to position [185, 0]
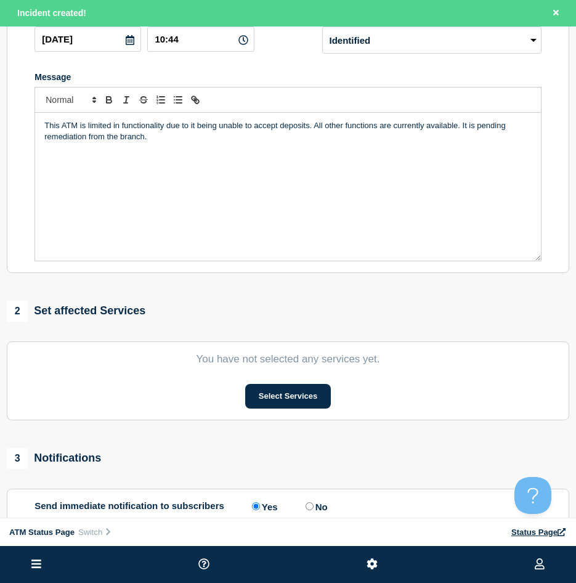
click at [309, 417] on section "You have not selected any services yet. Select Services" at bounding box center [288, 380] width 563 height 79
click at [309, 408] on button "Select Services" at bounding box center [288, 396] width 86 height 25
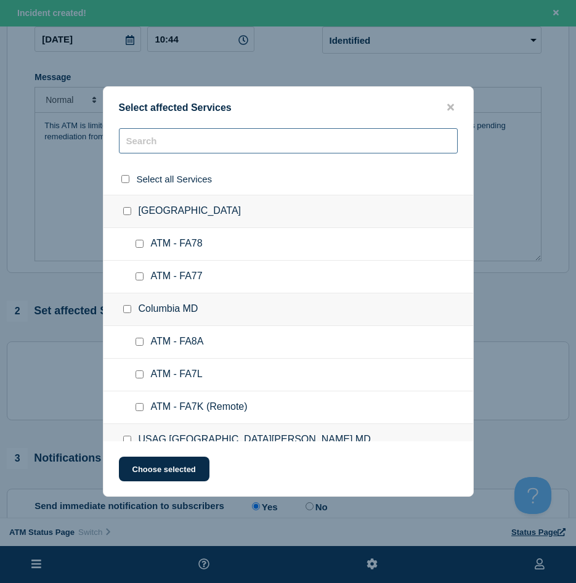
click at [173, 130] on input "text" at bounding box center [288, 140] width 339 height 25
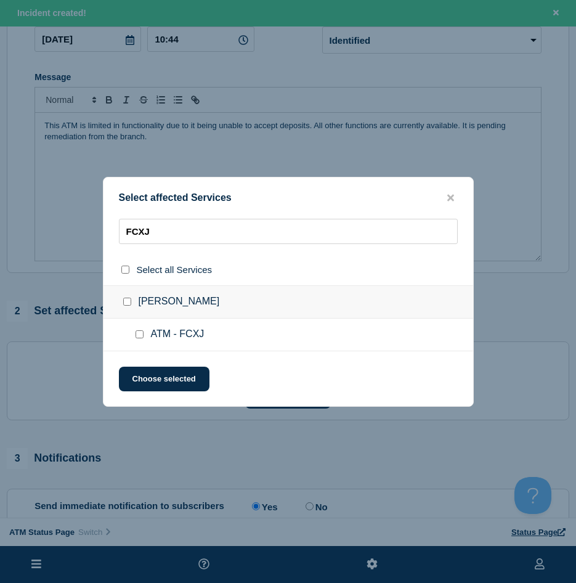
click at [137, 332] on input "ATM - FCXJ checkbox" at bounding box center [140, 334] width 8 height 8
click at [144, 378] on button "Choose selected" at bounding box center [164, 379] width 91 height 25
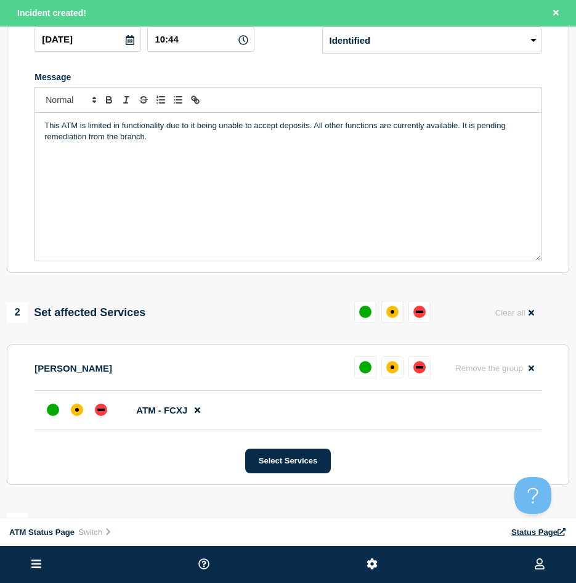
scroll to position [246, 0]
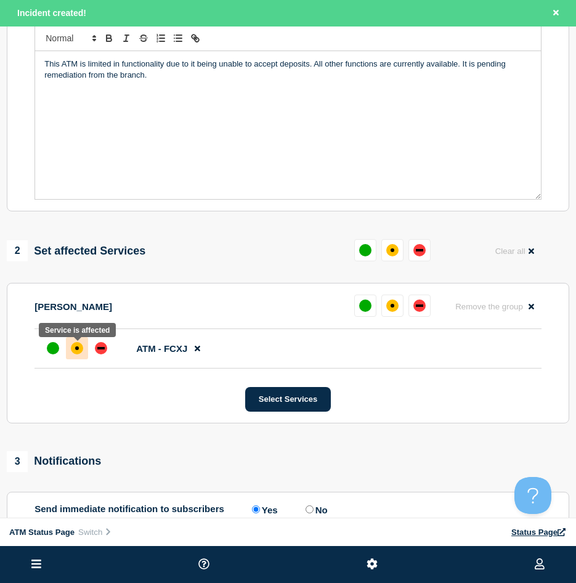
click at [76, 346] on div "affected" at bounding box center [77, 348] width 12 height 12
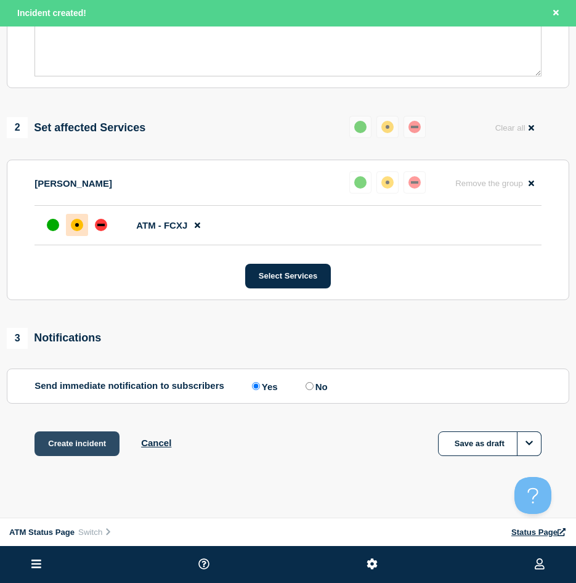
click at [77, 452] on button "Create incident" at bounding box center [77, 443] width 85 height 25
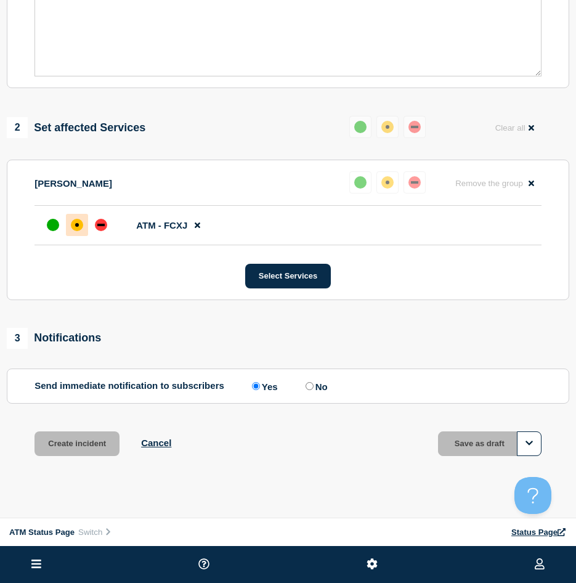
scroll to position [343, 0]
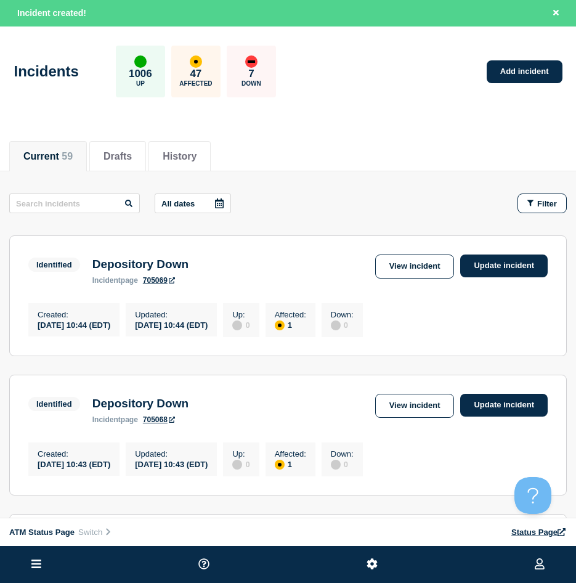
drag, startPoint x: 283, startPoint y: 130, endPoint x: 335, endPoint y: 137, distance: 52.2
click at [283, 130] on div "Current 59 Drafts History" at bounding box center [288, 150] width 558 height 42
click at [525, 67] on link "Add incident" at bounding box center [525, 71] width 76 height 23
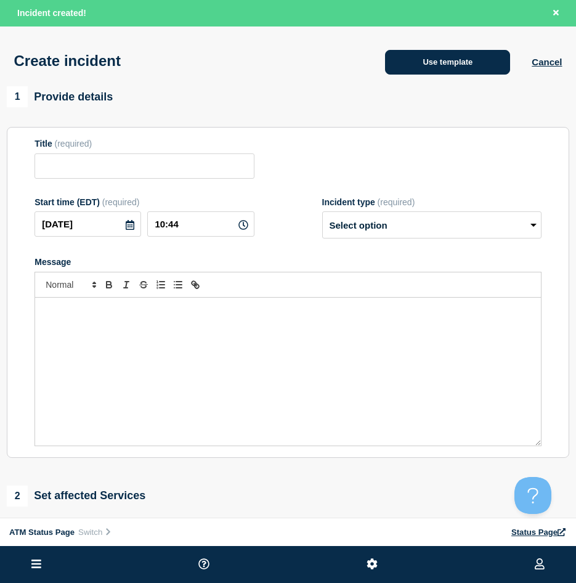
click at [410, 57] on button "Use template" at bounding box center [447, 62] width 125 height 25
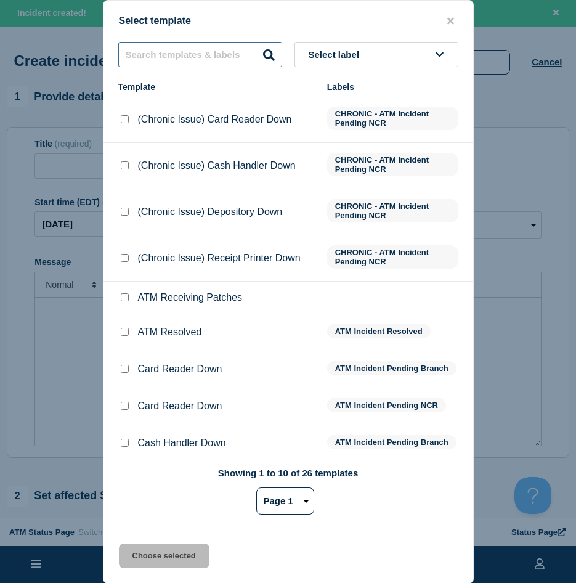
click at [166, 57] on input "text" at bounding box center [200, 54] width 164 height 25
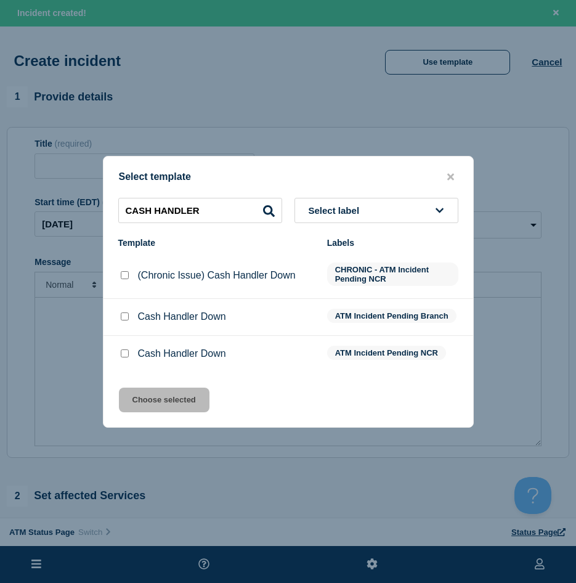
click at [126, 319] on input "Cash Handler Down checkbox" at bounding box center [125, 316] width 8 height 8
click at [153, 399] on button "Choose selected" at bounding box center [164, 400] width 91 height 25
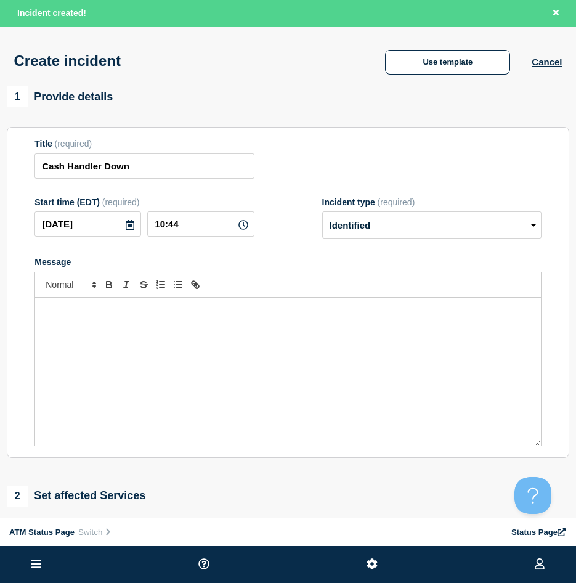
scroll to position [185, 0]
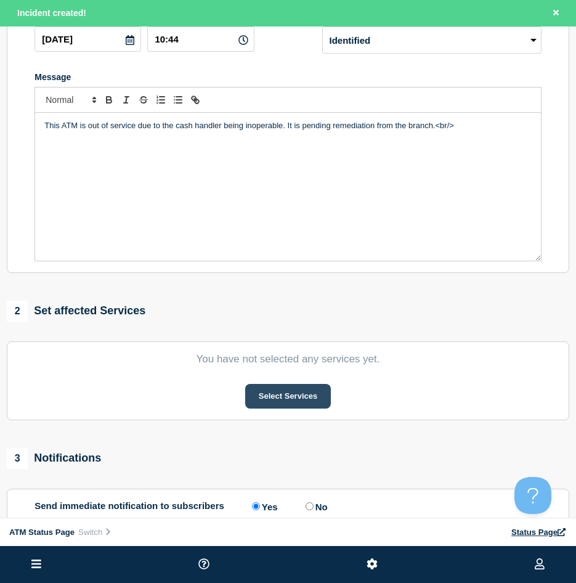
click at [283, 407] on button "Select Services" at bounding box center [288, 396] width 86 height 25
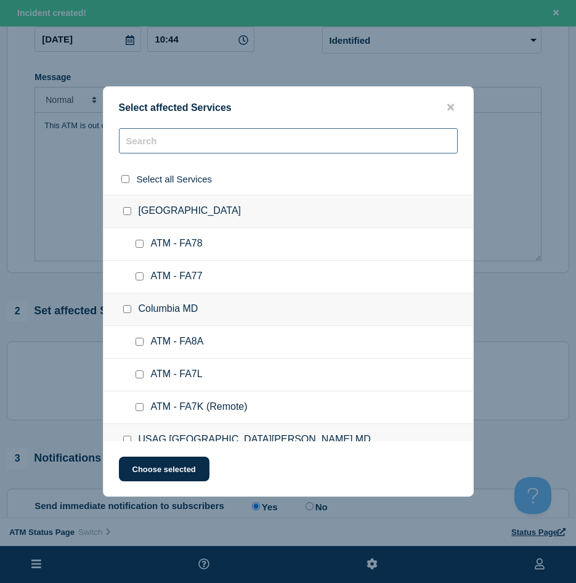
click at [172, 142] on input "text" at bounding box center [288, 140] width 339 height 25
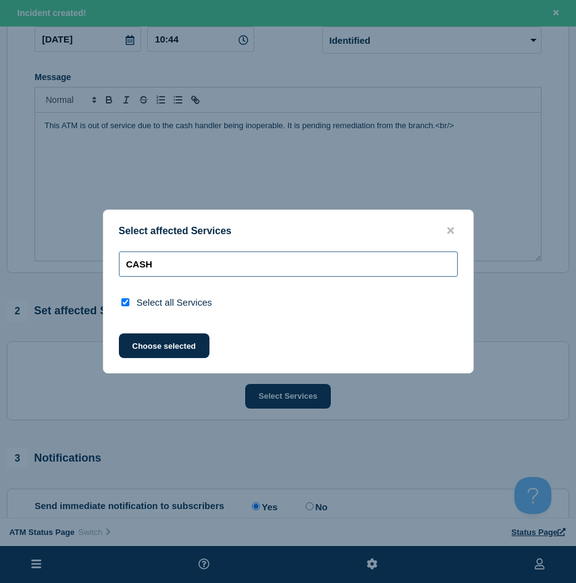
click at [157, 270] on input "CASH" at bounding box center [288, 263] width 339 height 25
click at [157, 269] on input "CASH" at bounding box center [288, 263] width 339 height 25
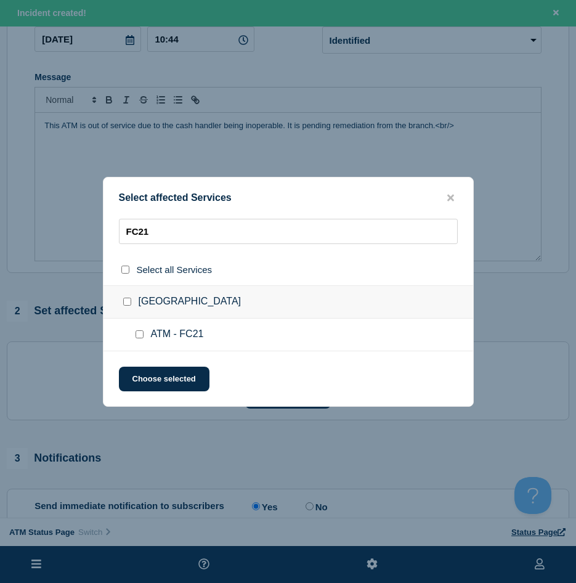
click at [139, 333] on input "ATM - FC21 checkbox" at bounding box center [140, 334] width 8 height 8
click at [144, 377] on button "Choose selected" at bounding box center [164, 379] width 91 height 25
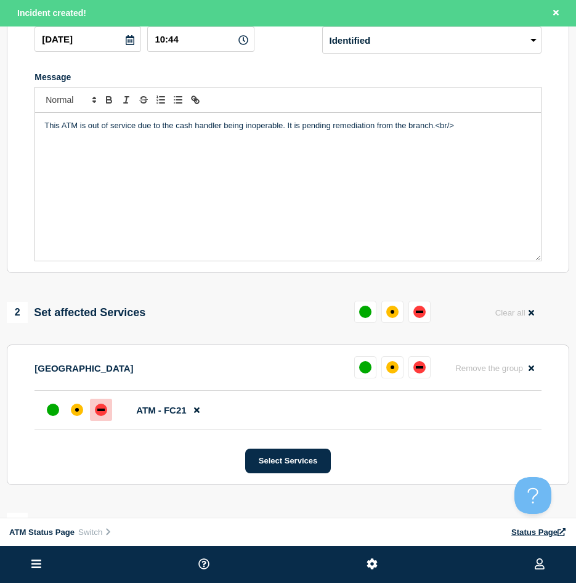
click at [96, 418] on div at bounding box center [101, 410] width 22 height 22
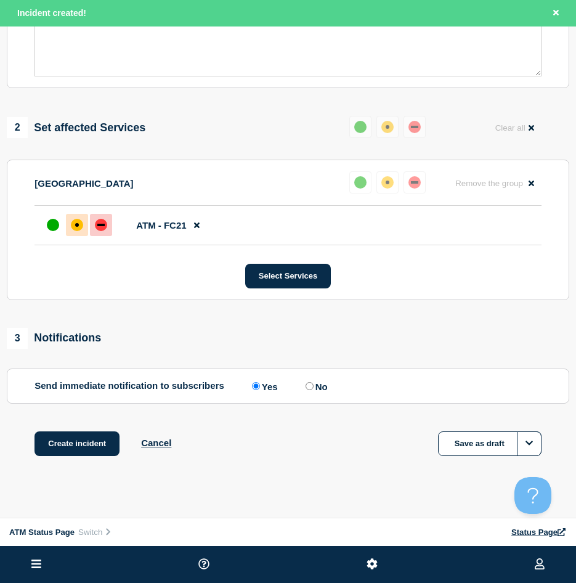
click at [75, 236] on div at bounding box center [77, 225] width 22 height 22
click at [68, 438] on button "Create incident" at bounding box center [77, 443] width 85 height 25
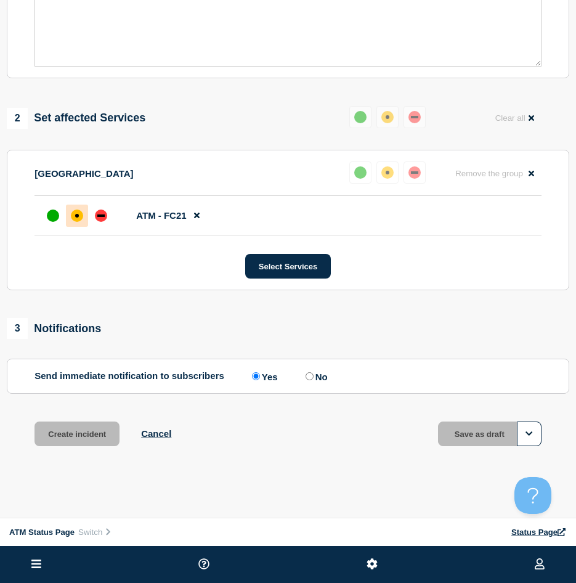
scroll to position [356, 0]
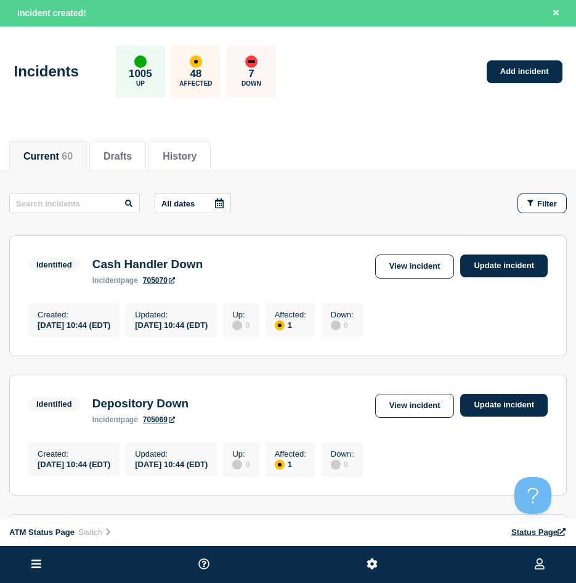
click at [487, 82] on div "Incidents 1005 Up 48 Affected 7 Down Add incident" at bounding box center [288, 67] width 576 height 75
click at [500, 73] on link "Add incident" at bounding box center [525, 71] width 76 height 23
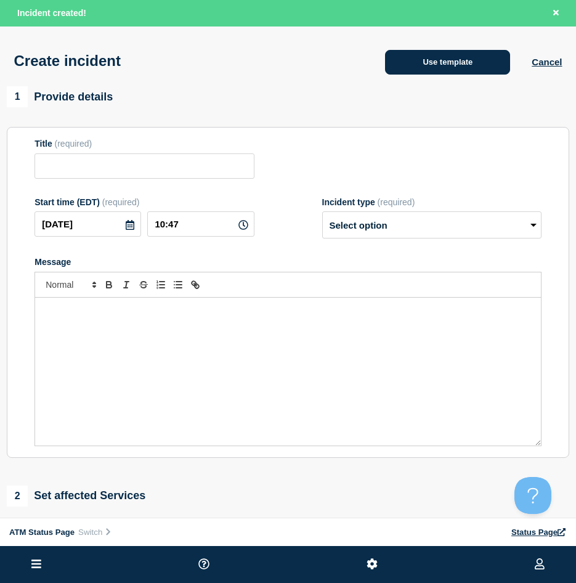
click at [431, 55] on button "Use template" at bounding box center [447, 62] width 125 height 25
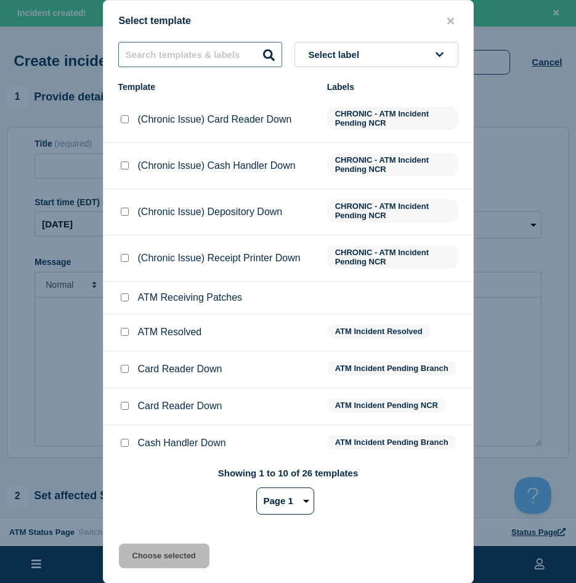
click at [199, 47] on input "text" at bounding box center [200, 54] width 164 height 25
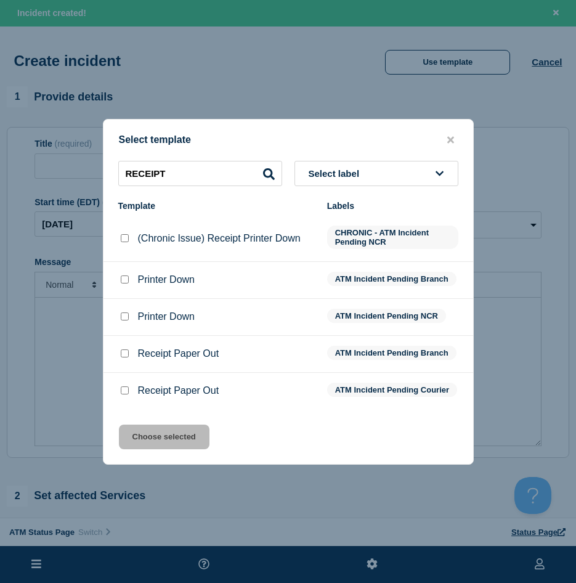
click at [123, 280] on input "Printer Down checkbox" at bounding box center [125, 279] width 8 height 8
click at [145, 443] on button "Choose selected" at bounding box center [164, 437] width 91 height 25
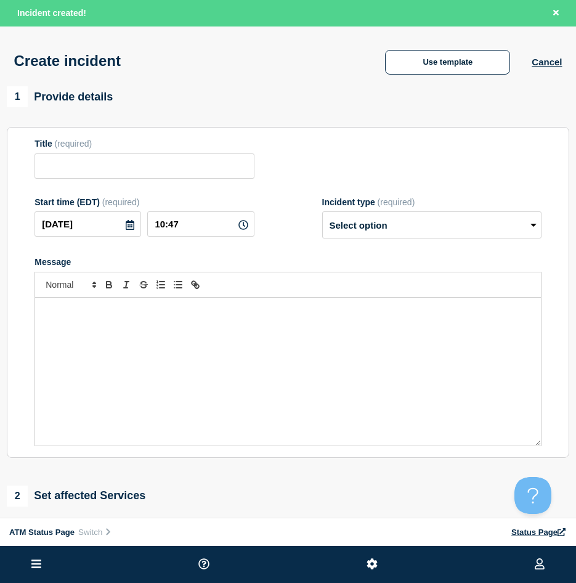
scroll to position [123, 0]
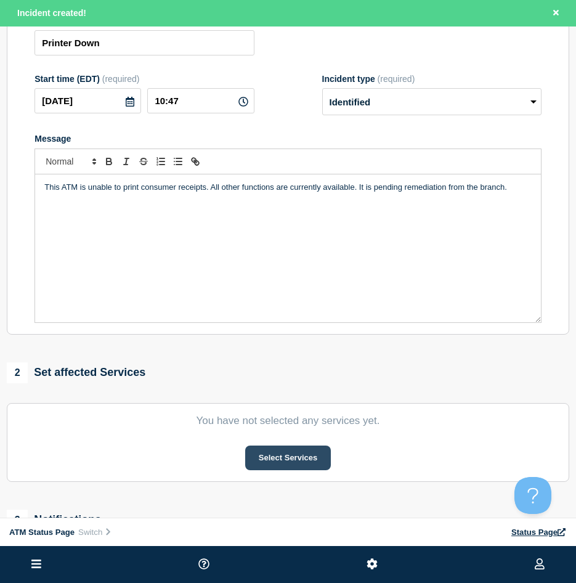
click at [314, 459] on button "Select Services" at bounding box center [288, 458] width 86 height 25
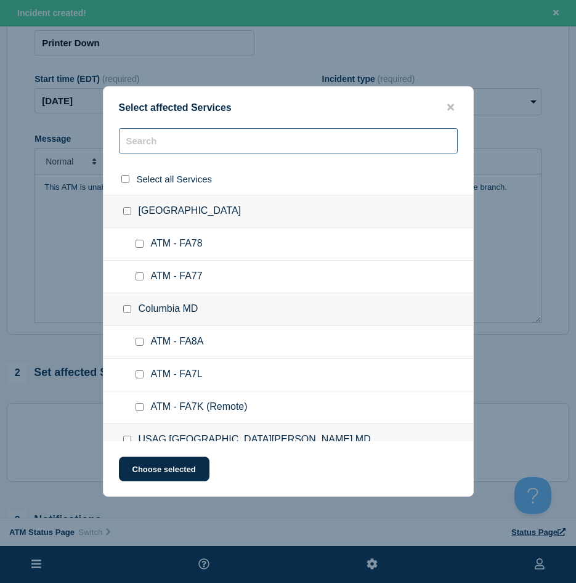
click at [134, 137] on input "text" at bounding box center [288, 140] width 339 height 25
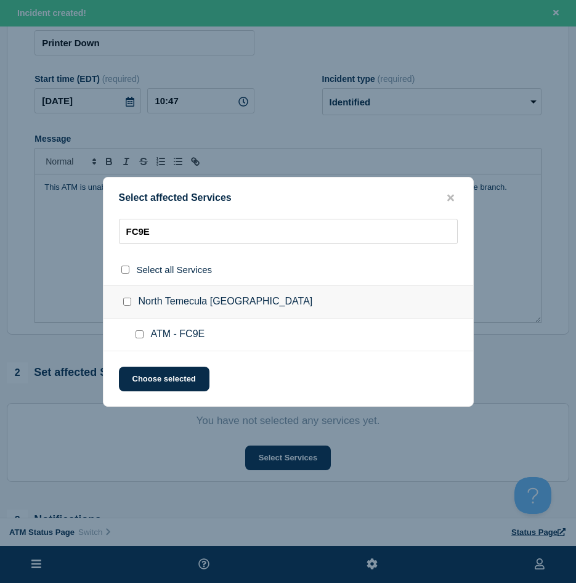
click at [138, 334] on input "ATM - FC9E checkbox" at bounding box center [140, 334] width 8 height 8
click at [142, 367] on button "Choose selected" at bounding box center [164, 379] width 91 height 25
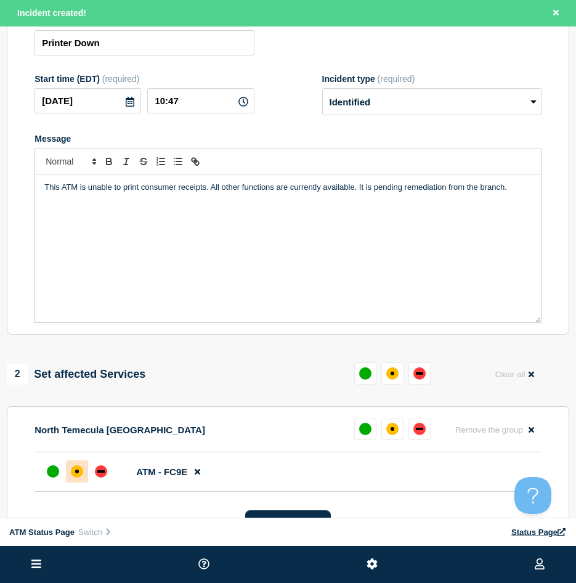
click at [76, 481] on div at bounding box center [77, 471] width 22 height 22
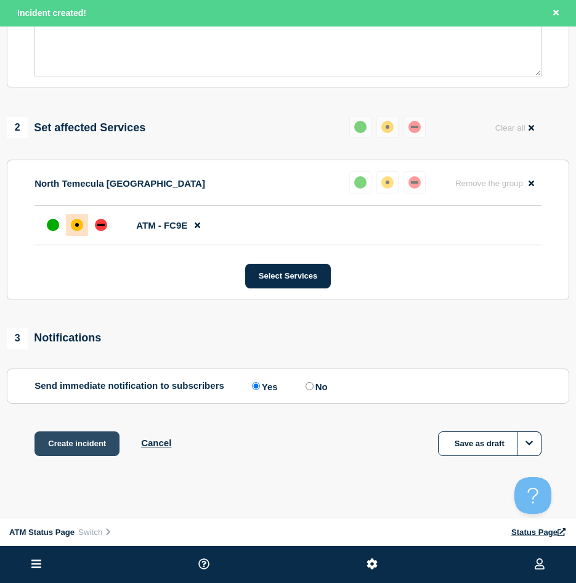
click at [67, 444] on button "Create incident" at bounding box center [77, 443] width 85 height 25
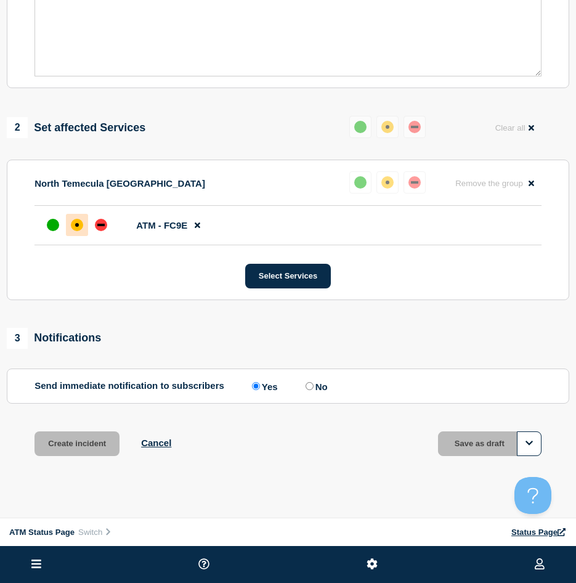
scroll to position [343, 0]
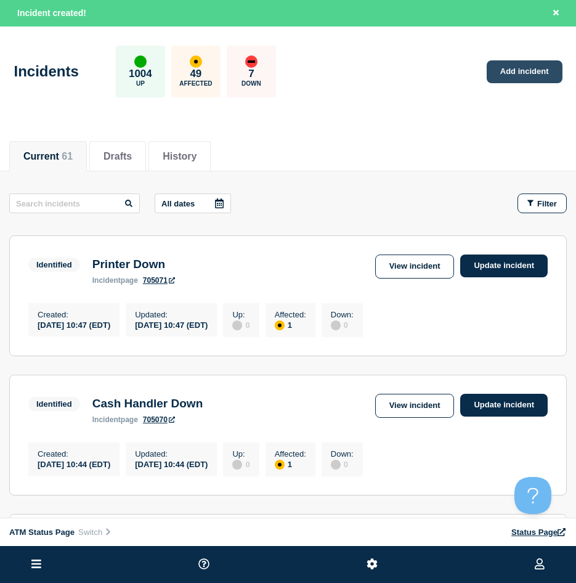
click at [535, 68] on link "Add incident" at bounding box center [525, 71] width 76 height 23
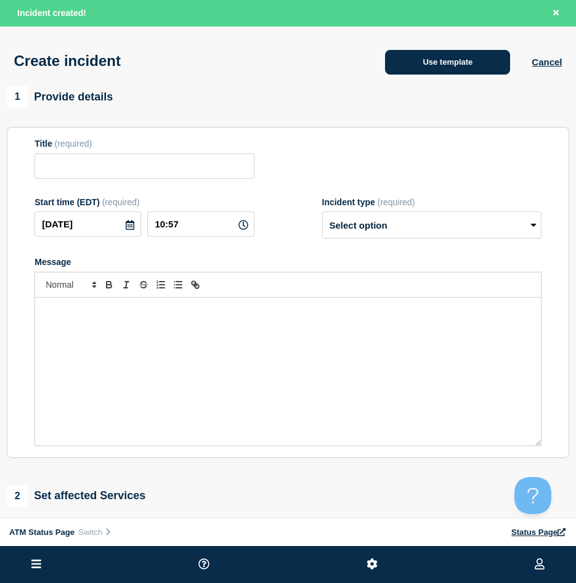
click at [393, 65] on button "Use template" at bounding box center [447, 62] width 125 height 25
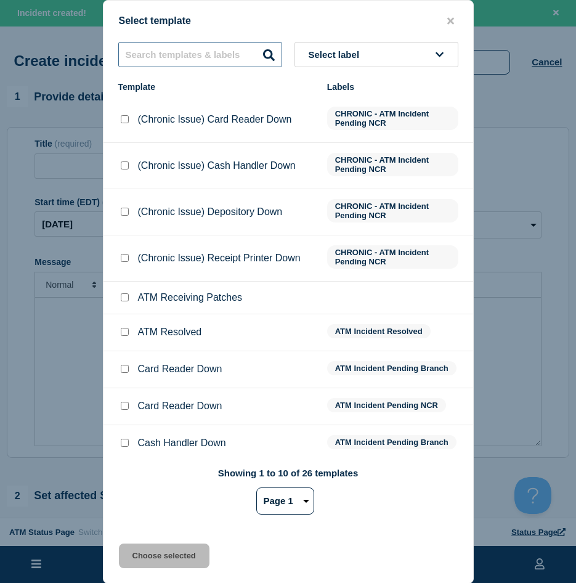
click at [200, 61] on input "text" at bounding box center [200, 54] width 164 height 25
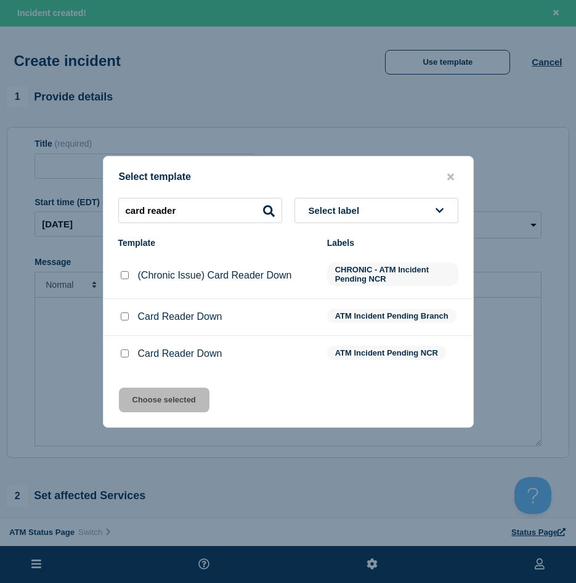
drag, startPoint x: 116, startPoint y: 319, endPoint x: 125, endPoint y: 316, distance: 9.0
click at [117, 319] on li "Card Reader Down ATM Incident Pending Branch" at bounding box center [289, 317] width 370 height 37
click at [128, 353] on input "Card Reader Down checkbox" at bounding box center [125, 353] width 8 height 8
click at [148, 394] on button "Choose selected" at bounding box center [164, 400] width 91 height 25
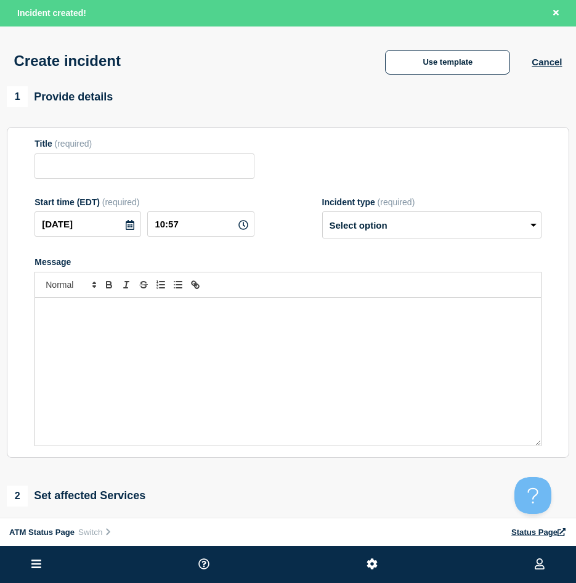
scroll to position [185, 0]
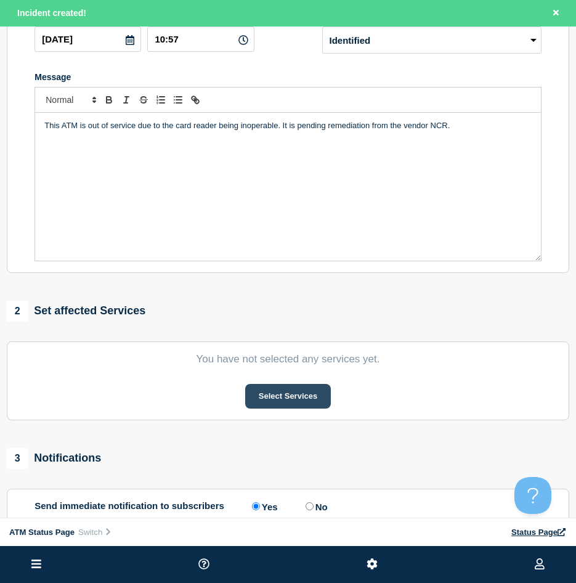
click at [267, 401] on button "Select Services" at bounding box center [288, 396] width 86 height 25
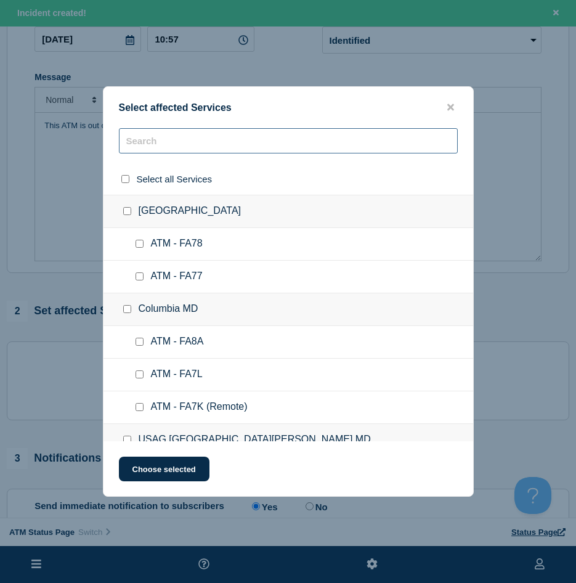
click at [169, 141] on input "text" at bounding box center [288, 140] width 339 height 25
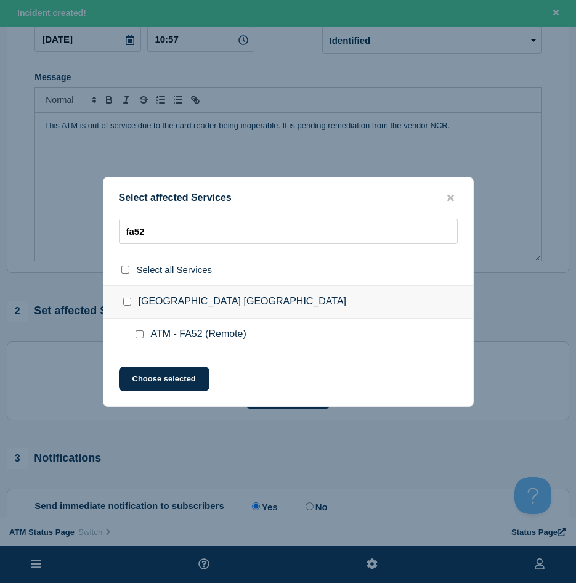
click at [135, 340] on div at bounding box center [142, 334] width 18 height 12
click at [136, 334] on input "ATM - FA52 (Remote) checkbox" at bounding box center [140, 334] width 8 height 8
click at [169, 383] on button "Choose selected" at bounding box center [164, 379] width 91 height 25
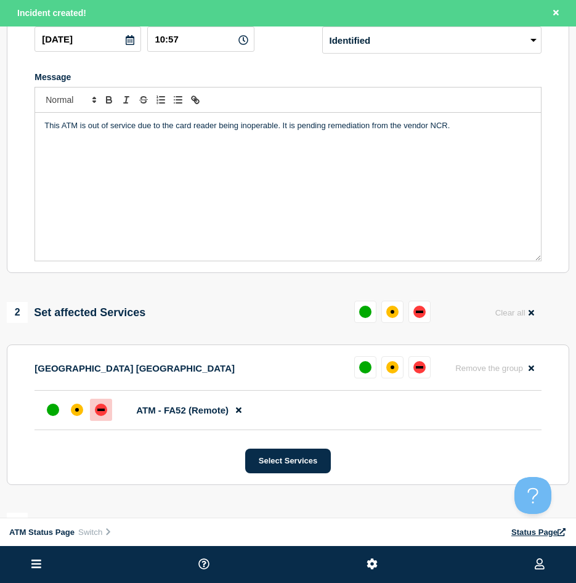
click at [112, 413] on div at bounding box center [101, 410] width 22 height 22
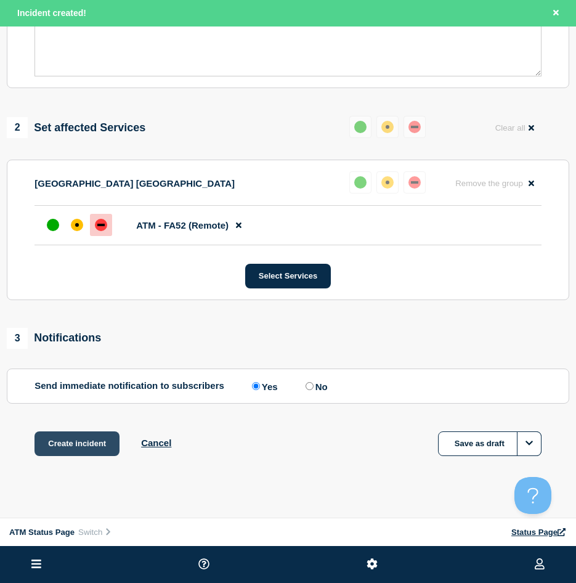
click at [101, 455] on button "Create incident" at bounding box center [77, 443] width 85 height 25
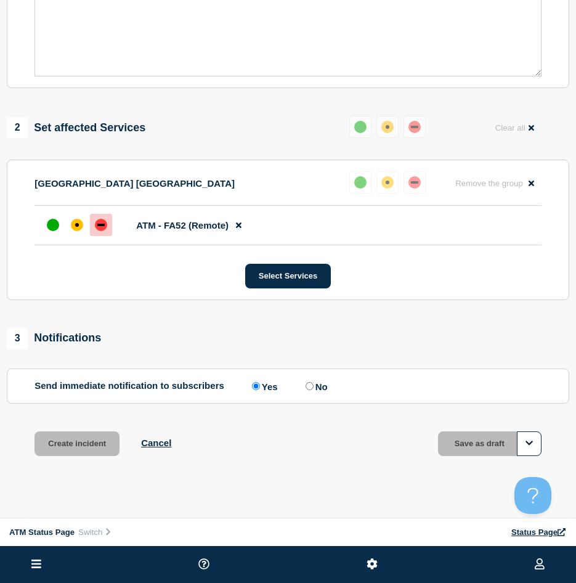
scroll to position [343, 0]
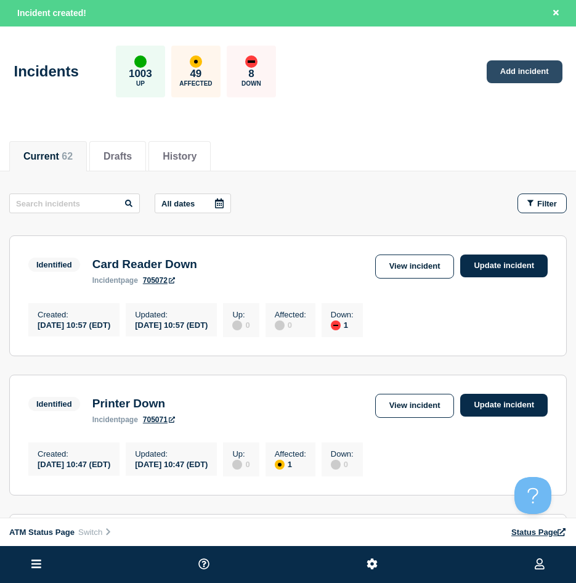
click at [533, 73] on link "Add incident" at bounding box center [525, 71] width 76 height 23
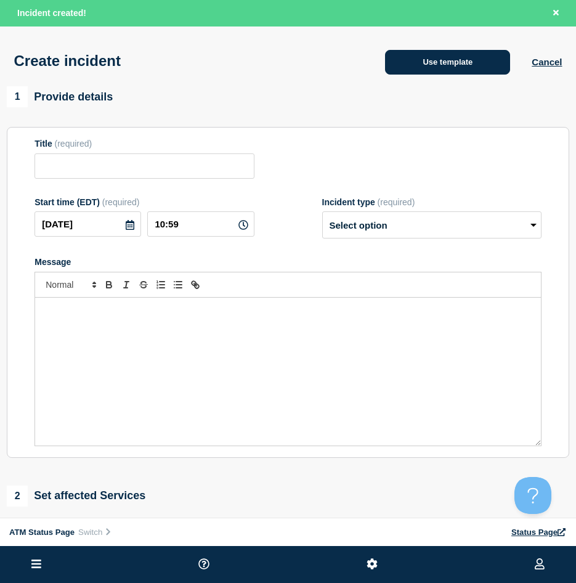
click at [391, 75] on button "Use template" at bounding box center [447, 62] width 125 height 25
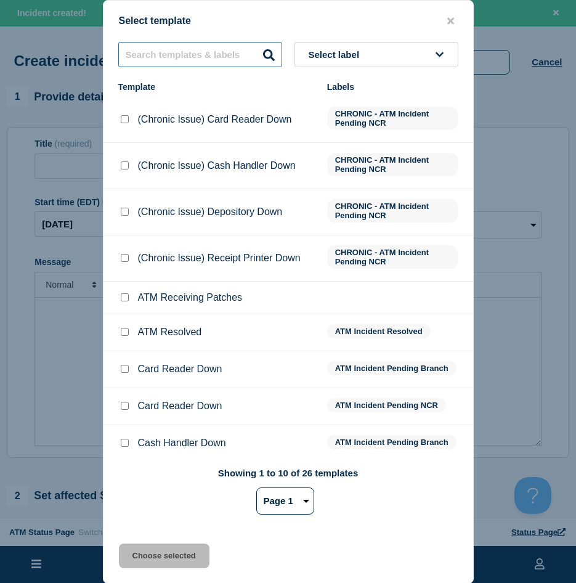
click at [206, 61] on input "text" at bounding box center [200, 54] width 164 height 25
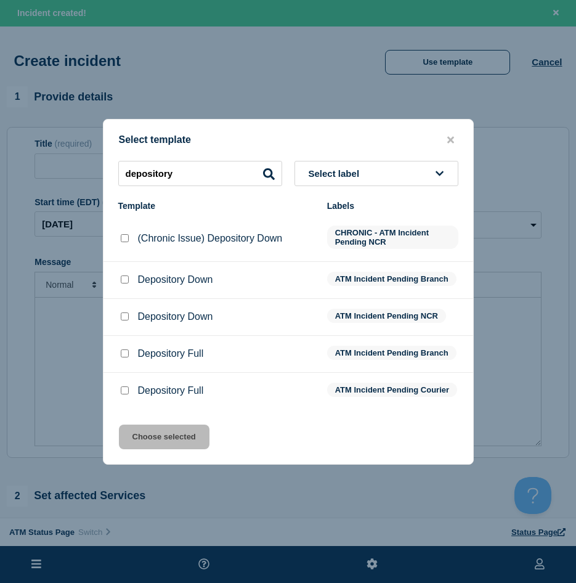
click at [123, 271] on li "Depository Down ATM Incident Pending Branch" at bounding box center [289, 280] width 370 height 37
click at [124, 280] on input "Depository Down checkbox" at bounding box center [125, 279] width 8 height 8
click at [142, 442] on button "Choose selected" at bounding box center [164, 437] width 91 height 25
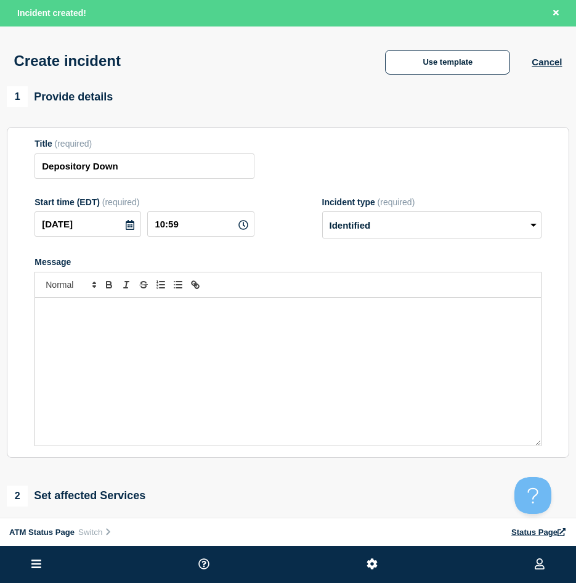
scroll to position [123, 0]
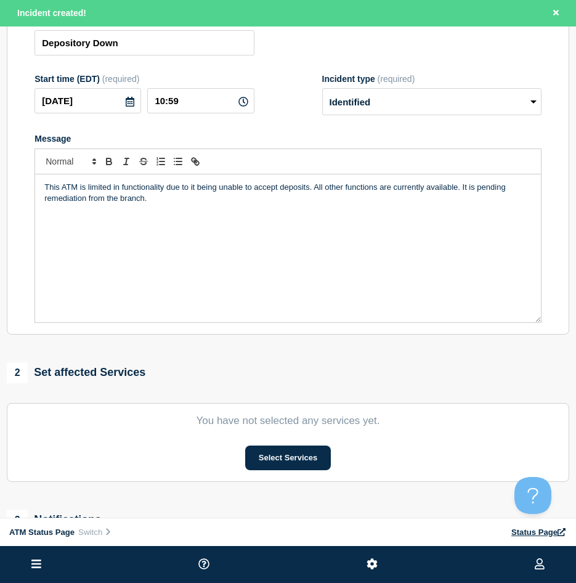
click at [307, 434] on section "You have not selected any services yet. Select Services" at bounding box center [288, 442] width 563 height 79
click at [306, 444] on section "You have not selected any services yet. Select Services" at bounding box center [288, 442] width 563 height 79
click at [307, 449] on button "Select Services" at bounding box center [288, 458] width 86 height 25
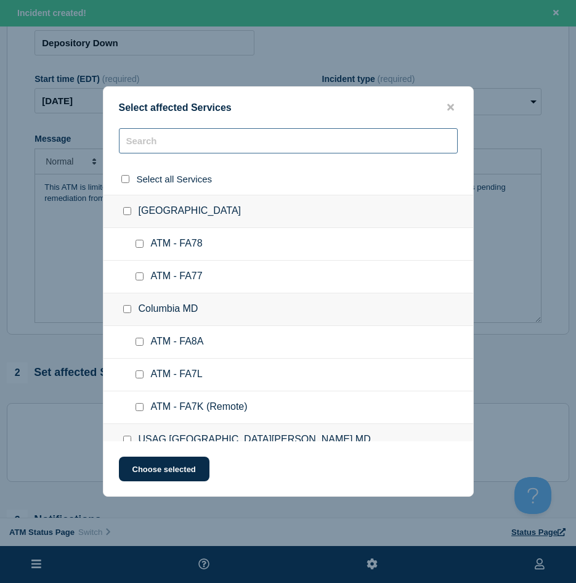
click at [211, 144] on input "text" at bounding box center [288, 140] width 339 height 25
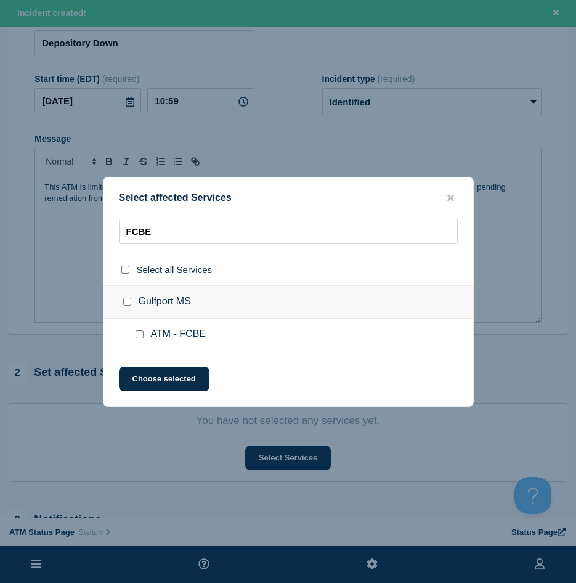
click at [139, 338] on input "ATM - FCBE checkbox" at bounding box center [140, 334] width 8 height 8
click at [138, 377] on button "Choose selected" at bounding box center [164, 379] width 91 height 25
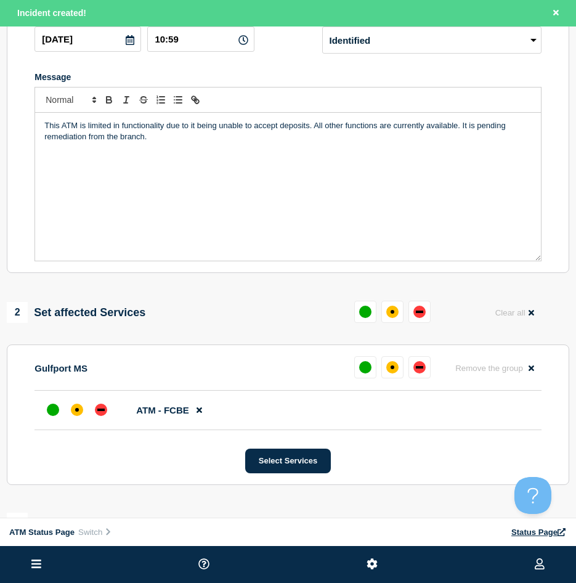
scroll to position [246, 0]
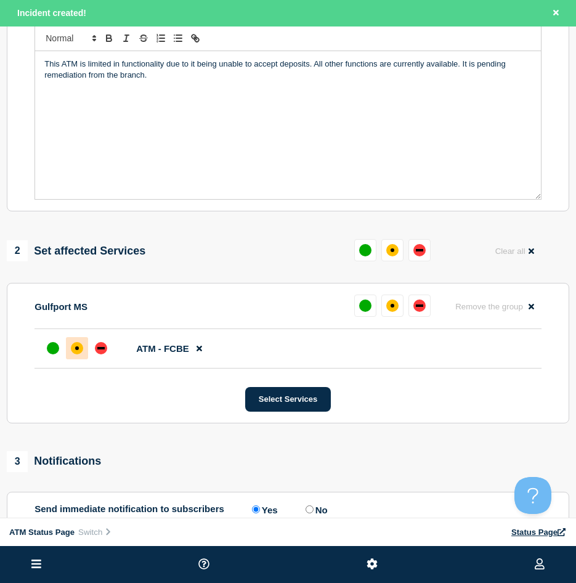
click at [71, 359] on div at bounding box center [77, 348] width 22 height 22
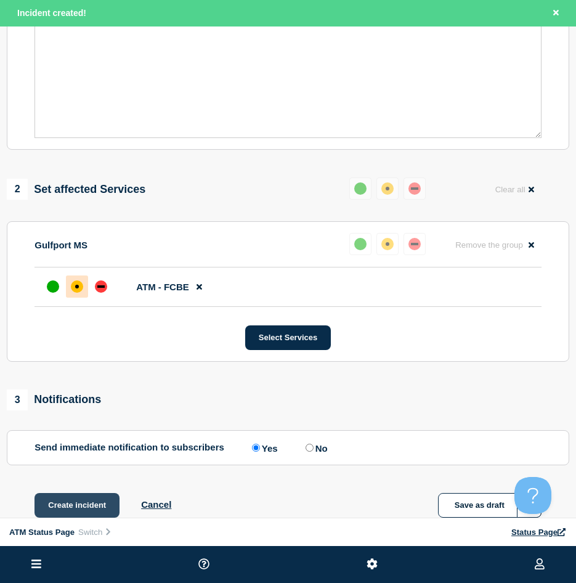
click at [65, 503] on button "Create incident" at bounding box center [77, 505] width 85 height 25
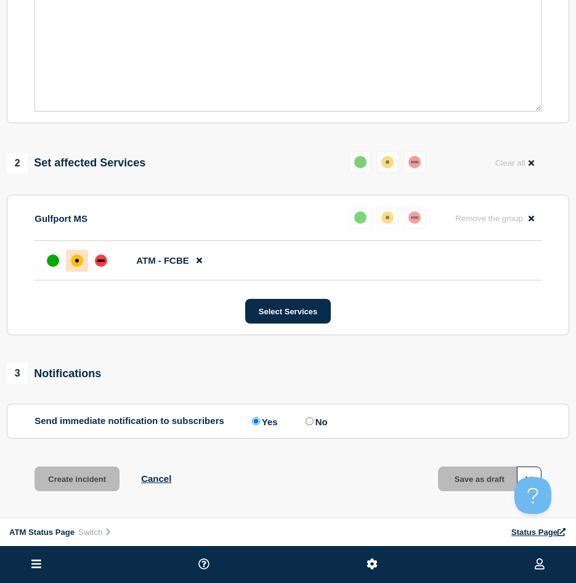
scroll to position [282, 0]
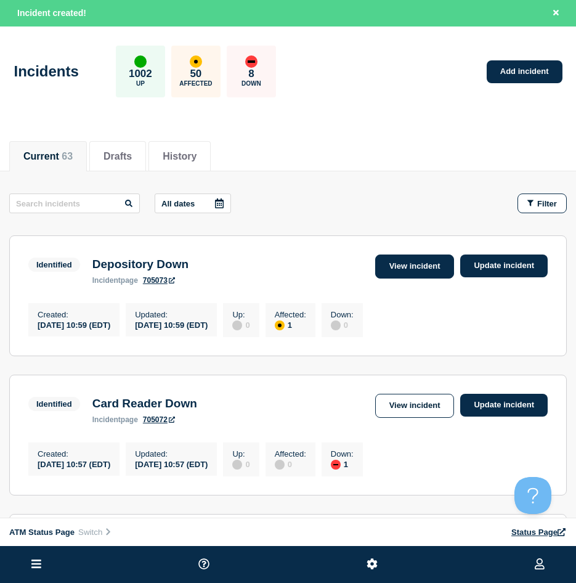
click at [435, 267] on link "View incident" at bounding box center [414, 266] width 79 height 24
